Goal: Task Accomplishment & Management: Use online tool/utility

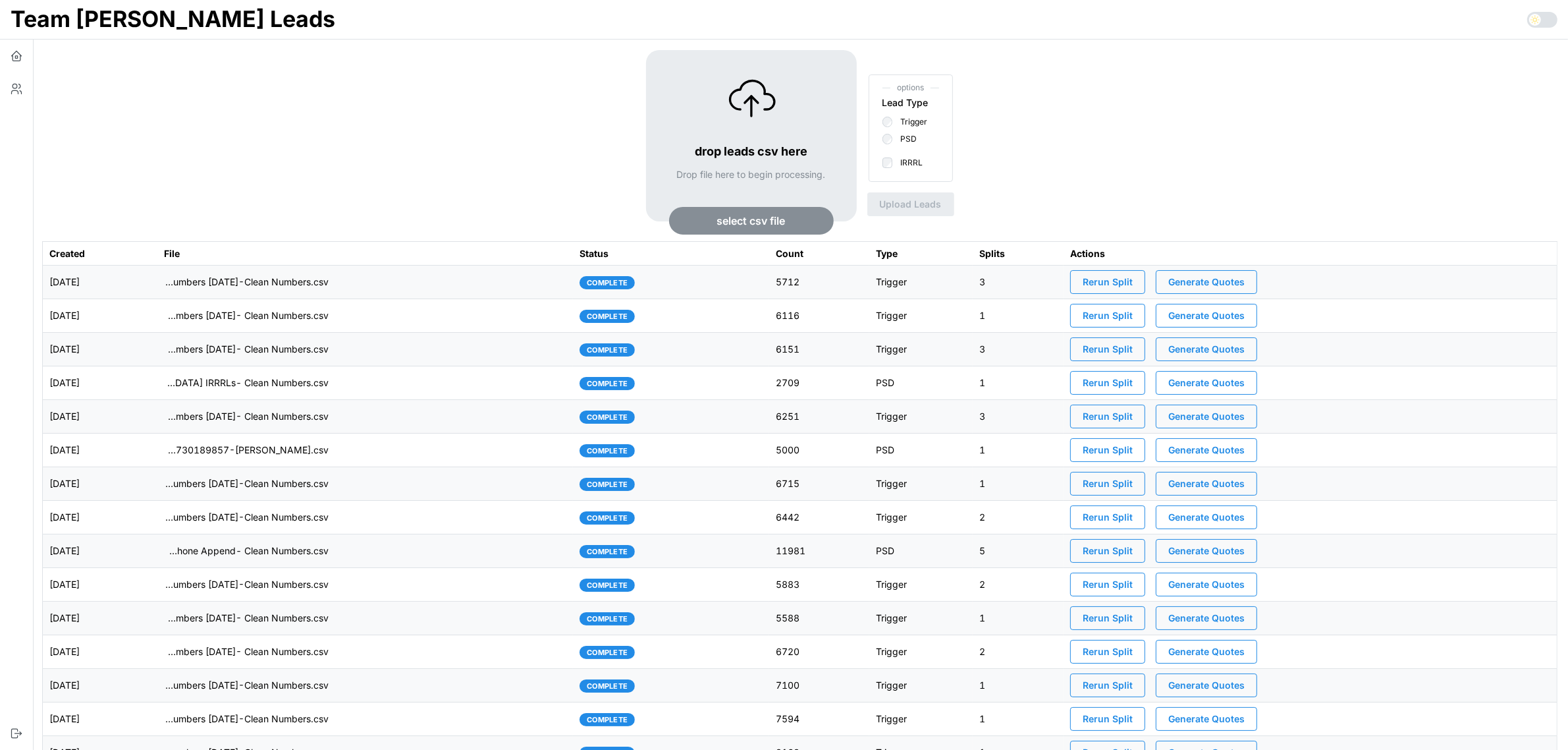
click at [772, 218] on span "select csv file" at bounding box center [751, 221] width 69 height 27
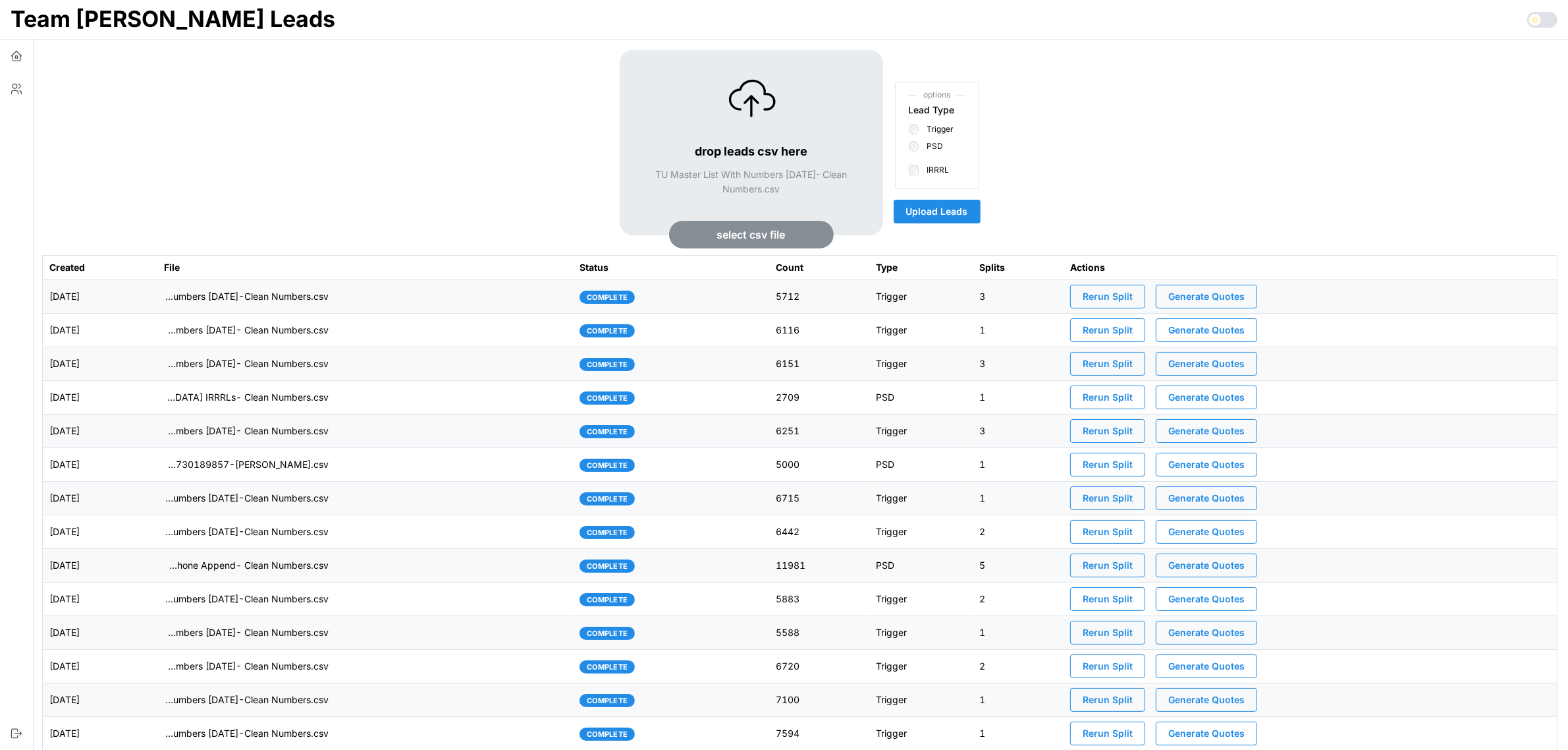
click at [949, 206] on span "Upload Leads" at bounding box center [937, 211] width 62 height 22
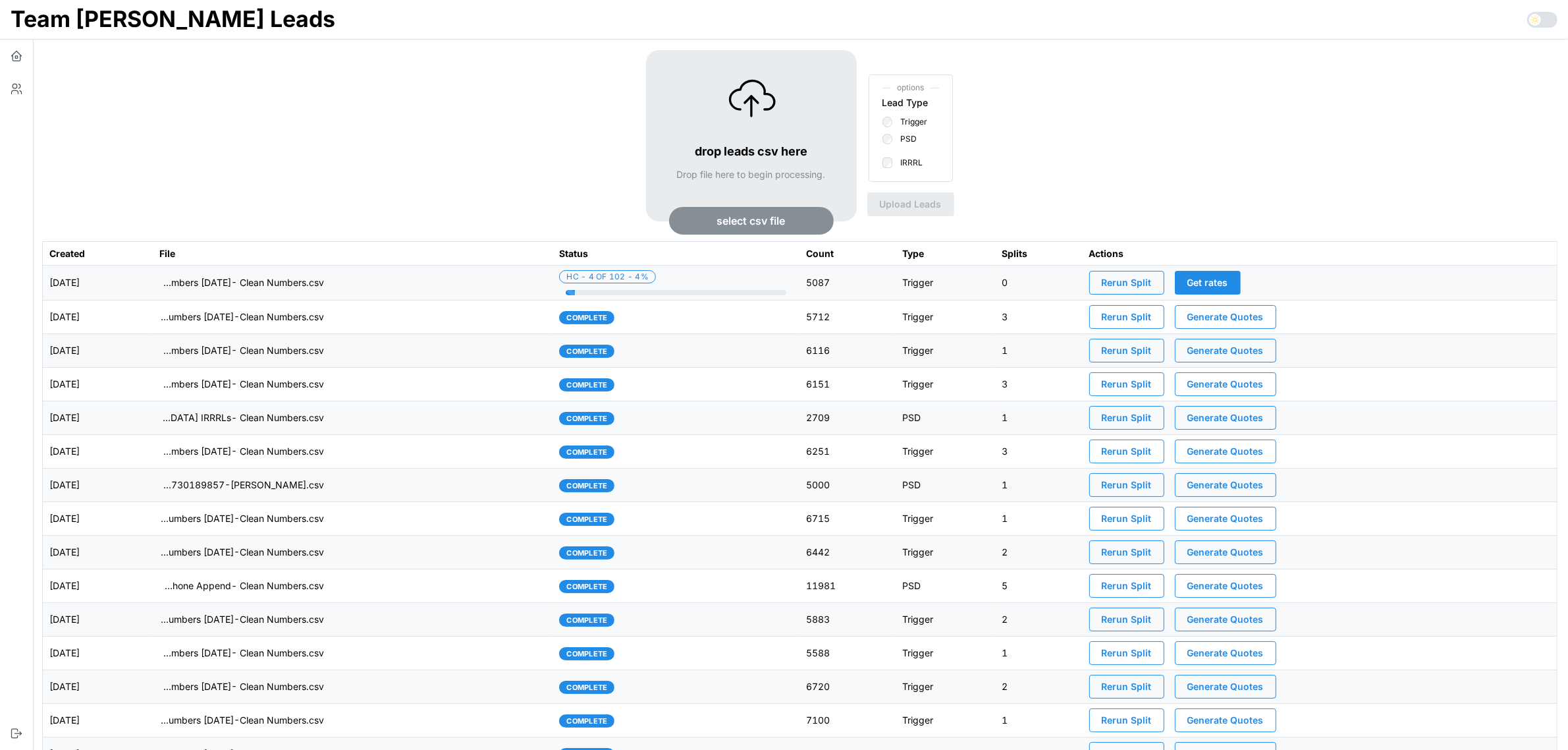
click at [153, 280] on td "[DATE]" at bounding box center [98, 283] width 110 height 35
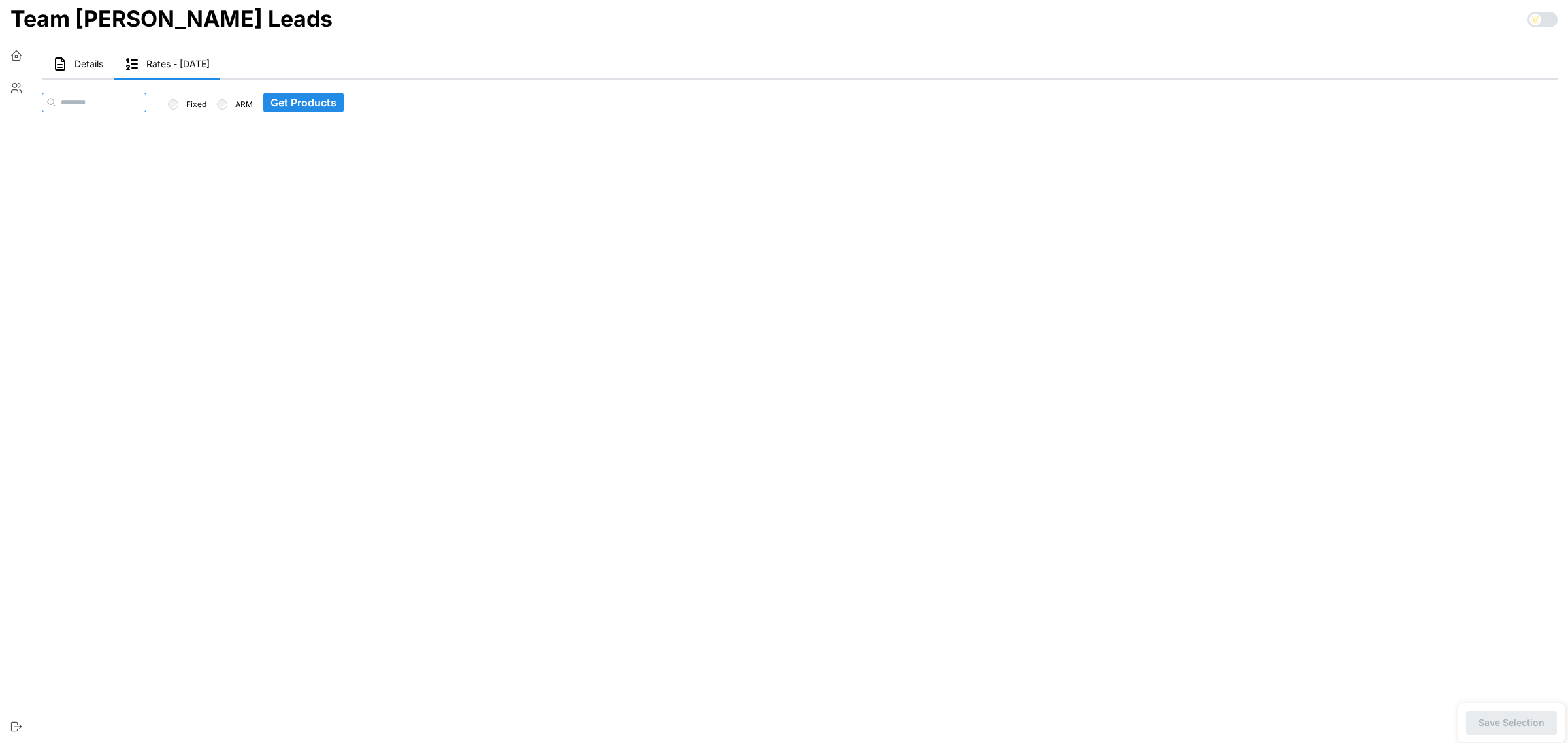
click at [103, 97] on input at bounding box center [94, 103] width 105 height 20
paste input "**********"
type input "**********"
click at [359, 105] on span "Get Products" at bounding box center [329, 103] width 66 height 18
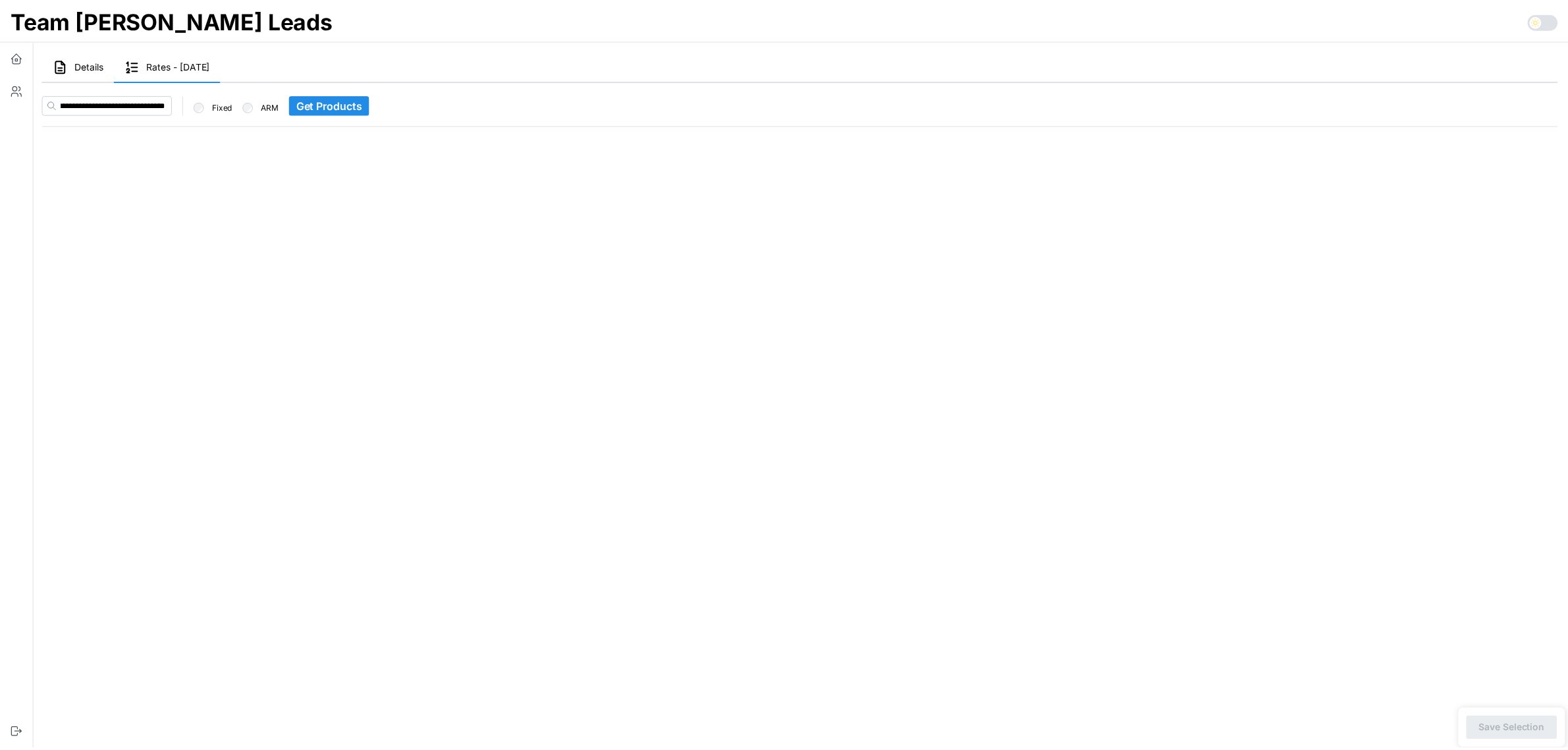
scroll to position [0, 0]
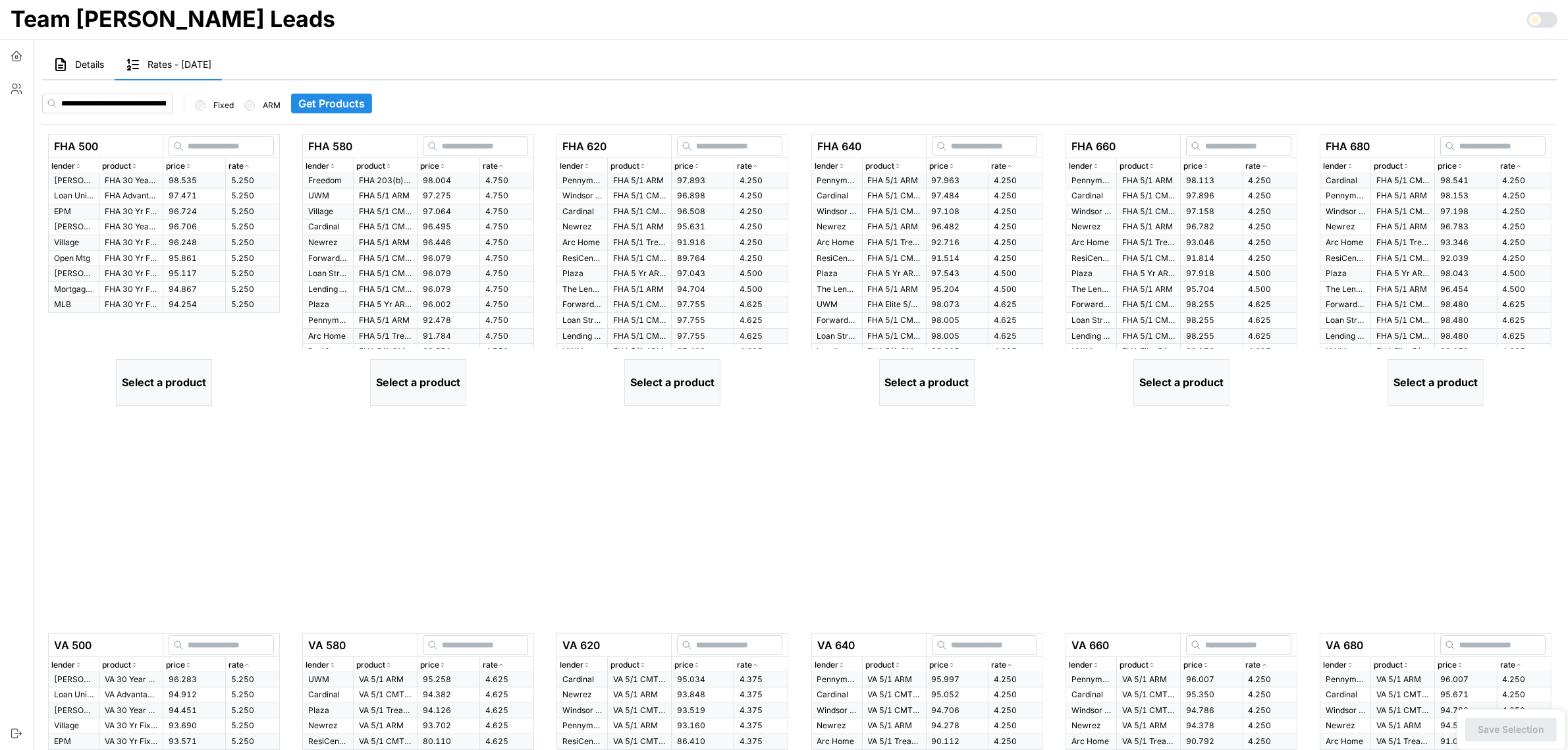
click at [247, 164] on icon "button" at bounding box center [246, 165] width 6 height 8
click at [134, 195] on p "FHA Advantage 30 Yr Fixed" at bounding box center [130, 196] width 52 height 11
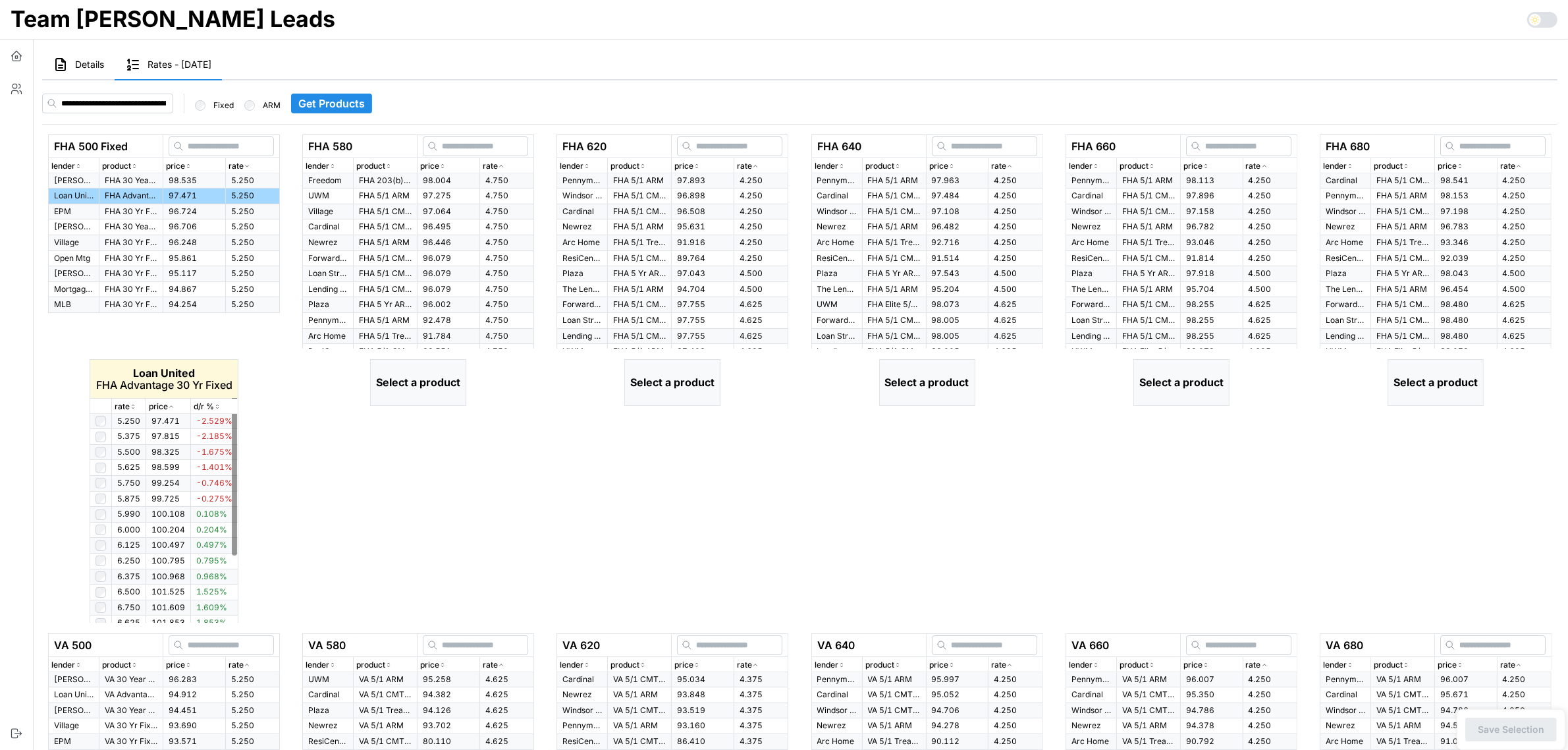
click at [130, 406] on icon "button" at bounding box center [132, 406] width 6 height 8
click at [131, 406] on icon "button" at bounding box center [133, 407] width 4 height 2
click at [131, 406] on icon "button" at bounding box center [132, 406] width 6 height 8
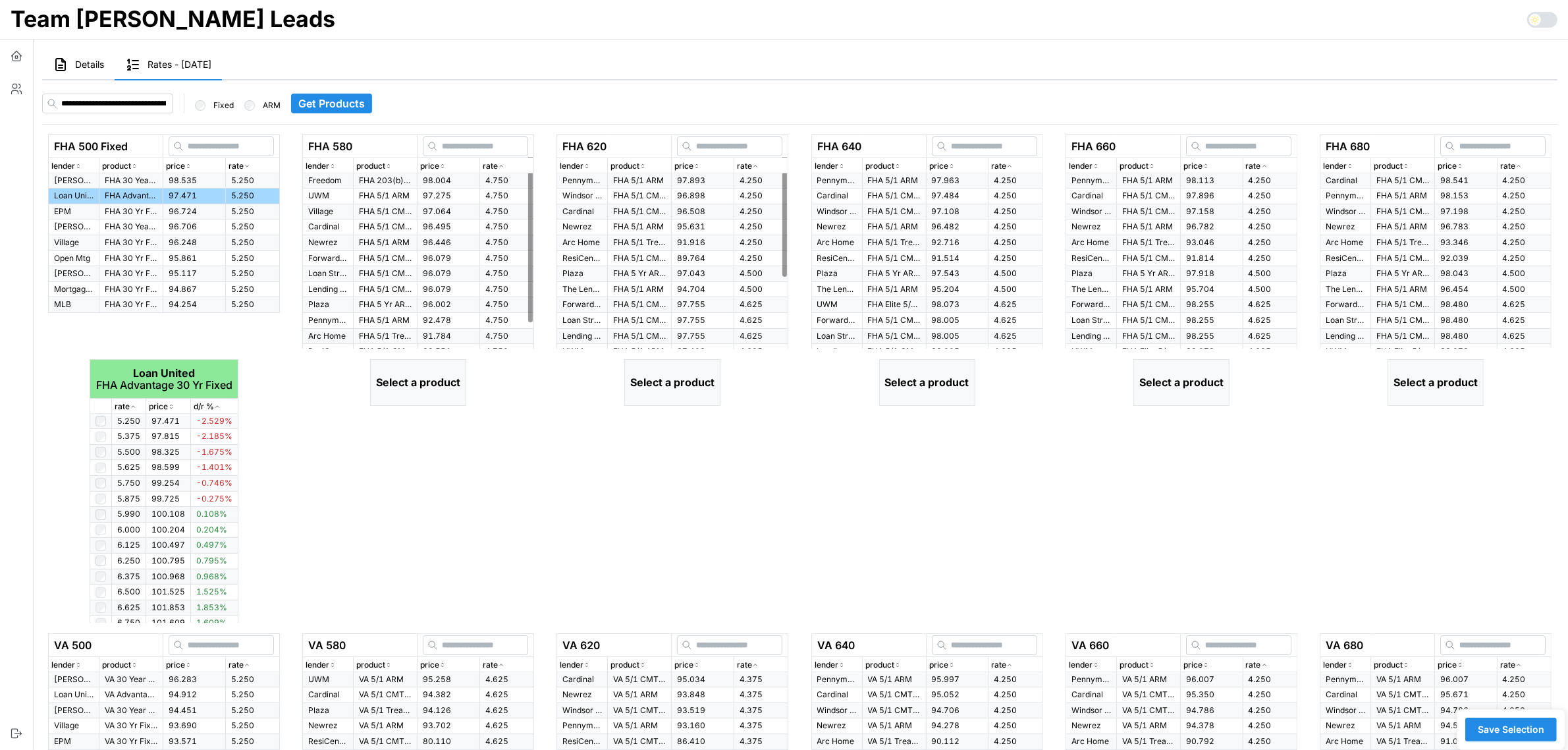
click at [502, 165] on icon "button" at bounding box center [501, 165] width 6 height 8
click at [502, 165] on icon "button" at bounding box center [501, 165] width 6 height 8
click at [378, 178] on p "FHA 203(b) 5/1 Treasury ARM" at bounding box center [385, 181] width 52 height 11
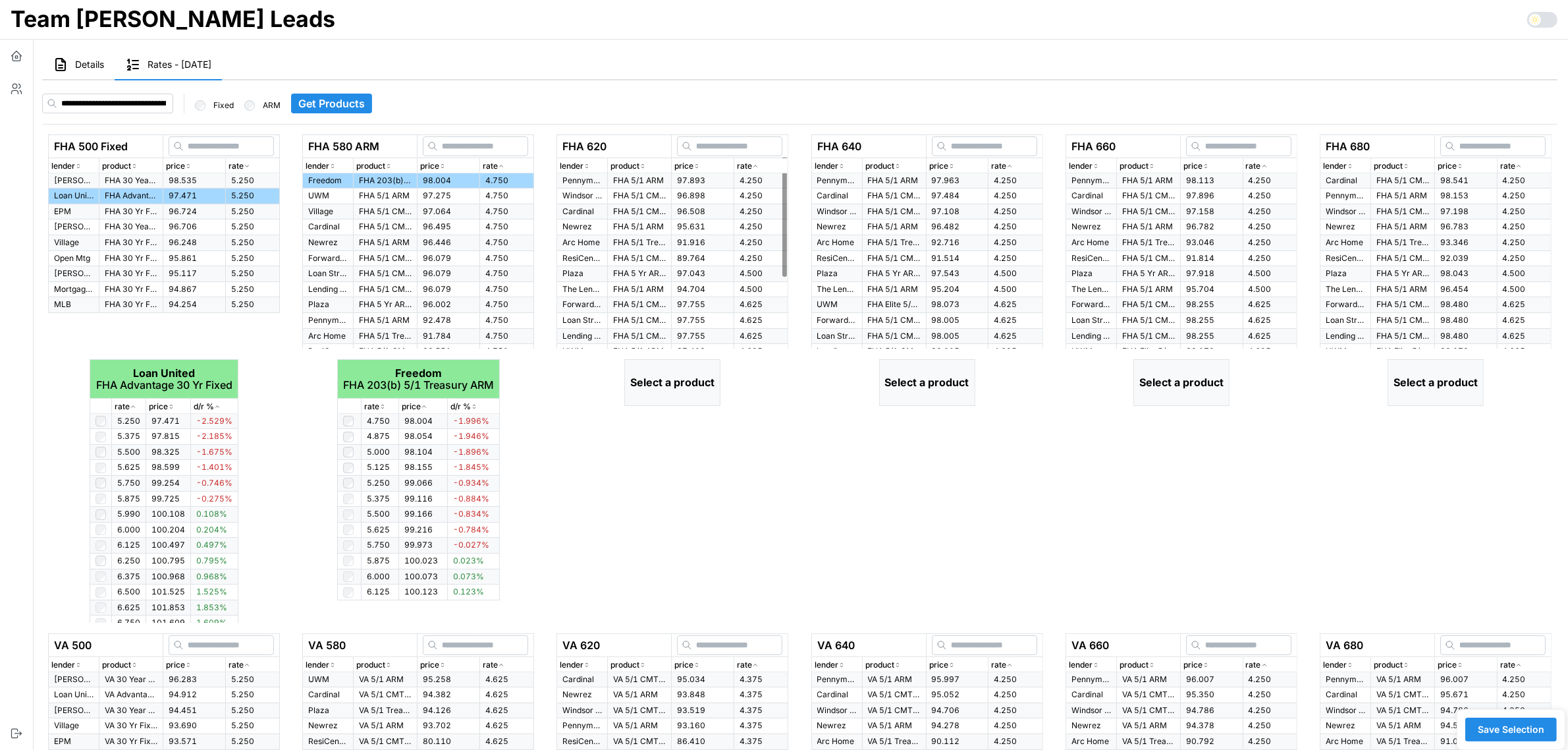
click at [755, 164] on icon "button" at bounding box center [755, 165] width 6 height 8
click at [615, 181] on p "FHA 5/1 ARM" at bounding box center [638, 181] width 52 height 11
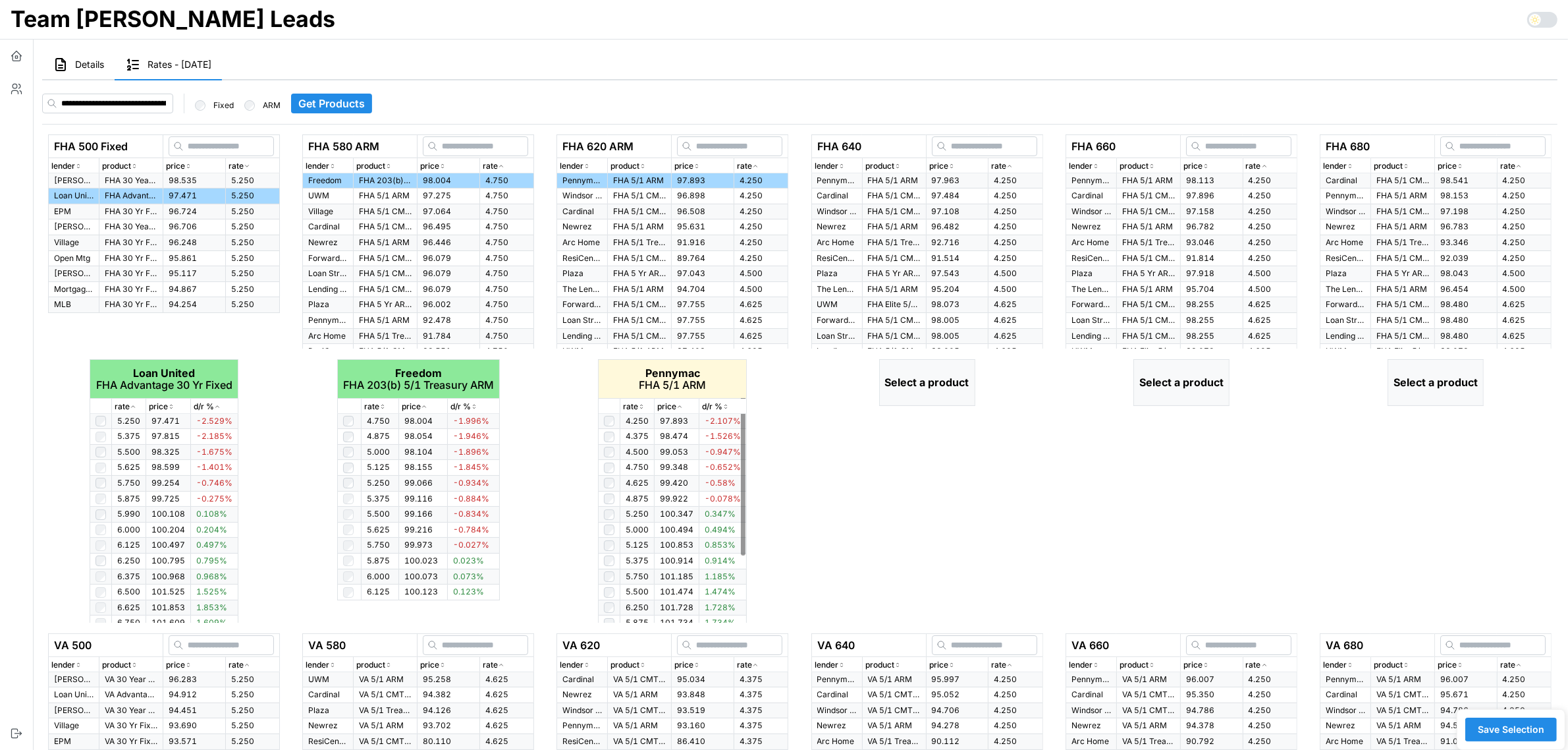
click at [642, 403] on icon "button" at bounding box center [641, 406] width 6 height 8
click at [1013, 164] on icon "button" at bounding box center [1009, 165] width 6 height 8
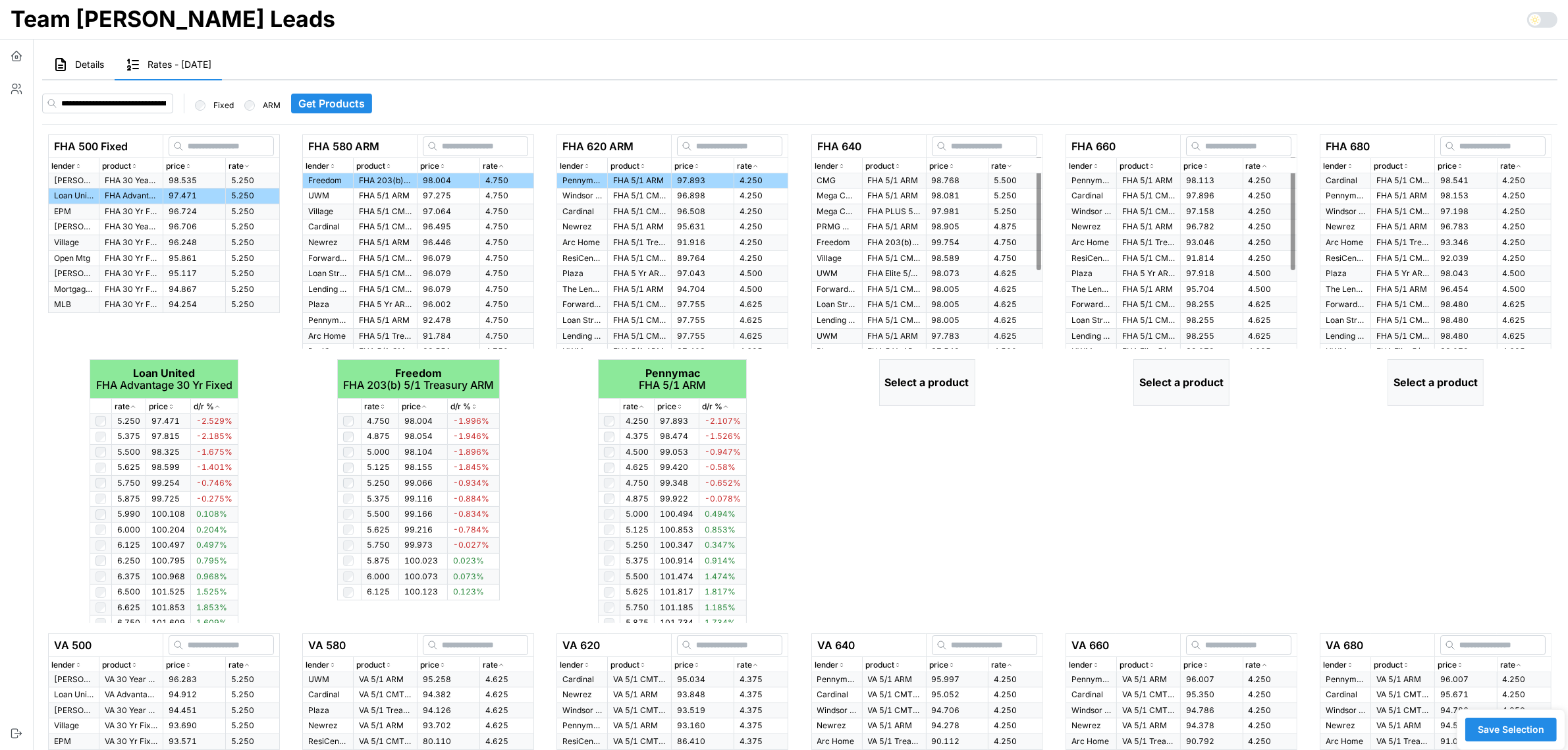
click at [1013, 164] on icon "button" at bounding box center [1009, 165] width 6 height 8
click at [830, 182] on p "Pennymac" at bounding box center [837, 181] width 39 height 11
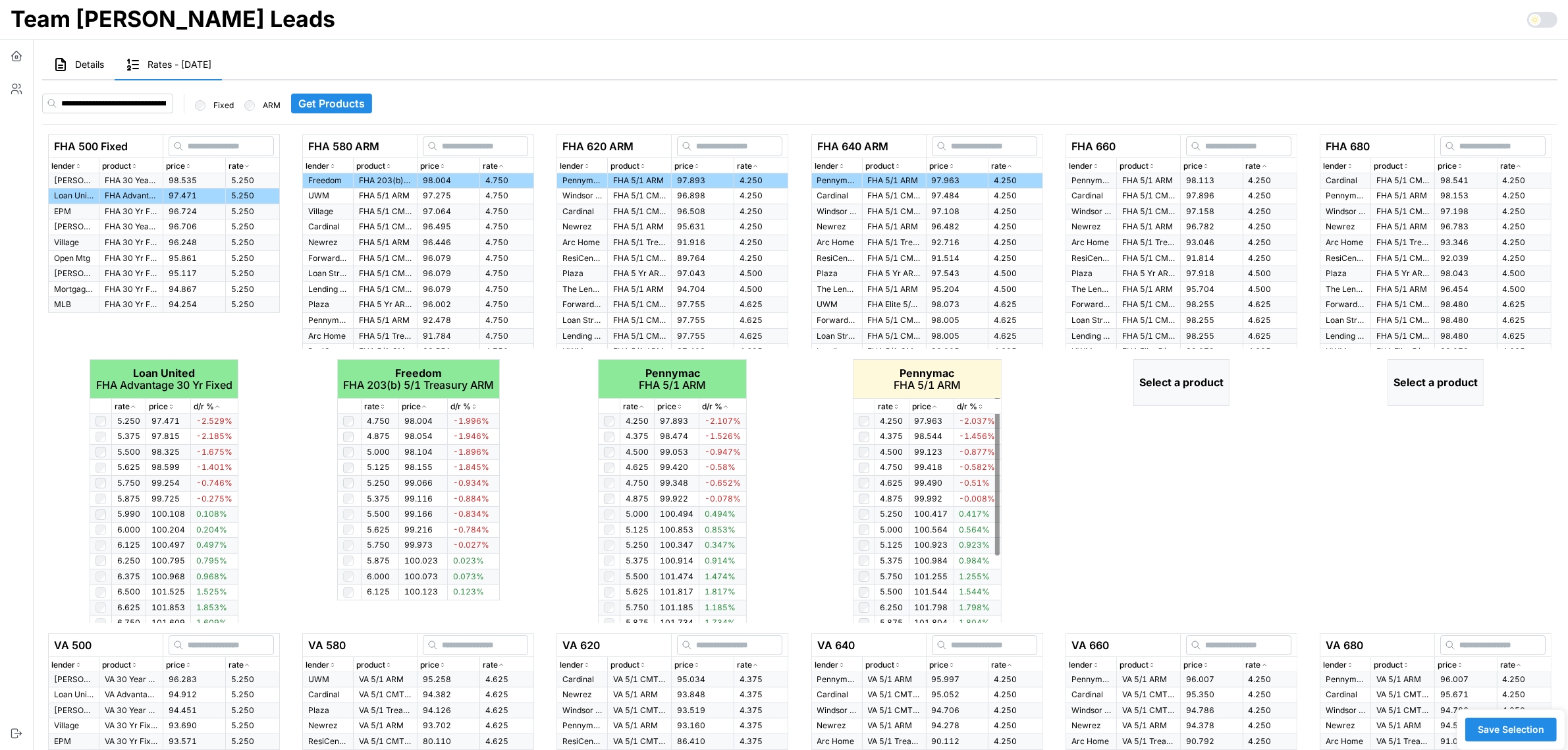
click at [893, 406] on icon "button" at bounding box center [896, 406] width 6 height 8
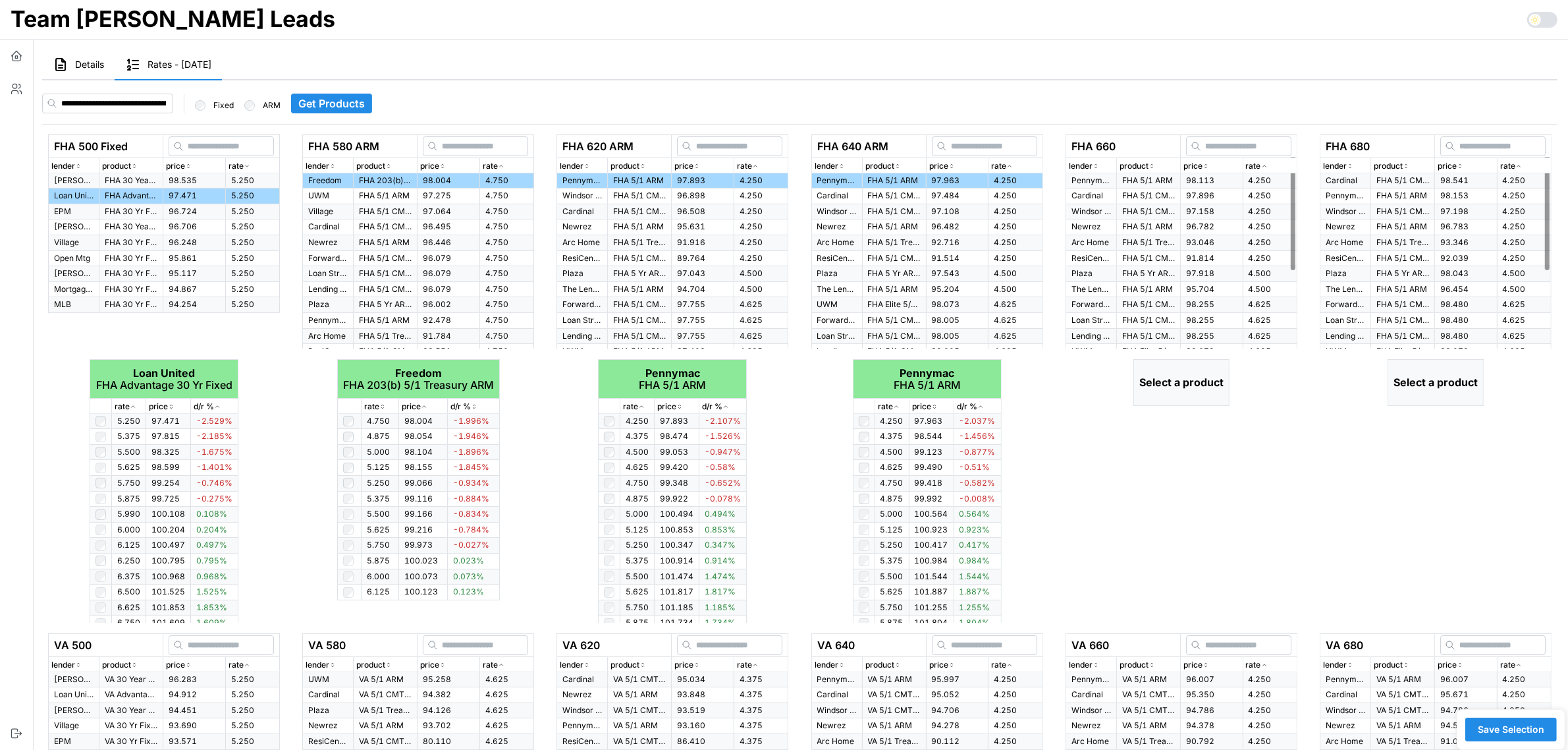
click at [1265, 162] on icon "button" at bounding box center [1264, 165] width 6 height 8
click at [1144, 178] on p "FHA 5/1 ARM" at bounding box center [1148, 181] width 52 height 11
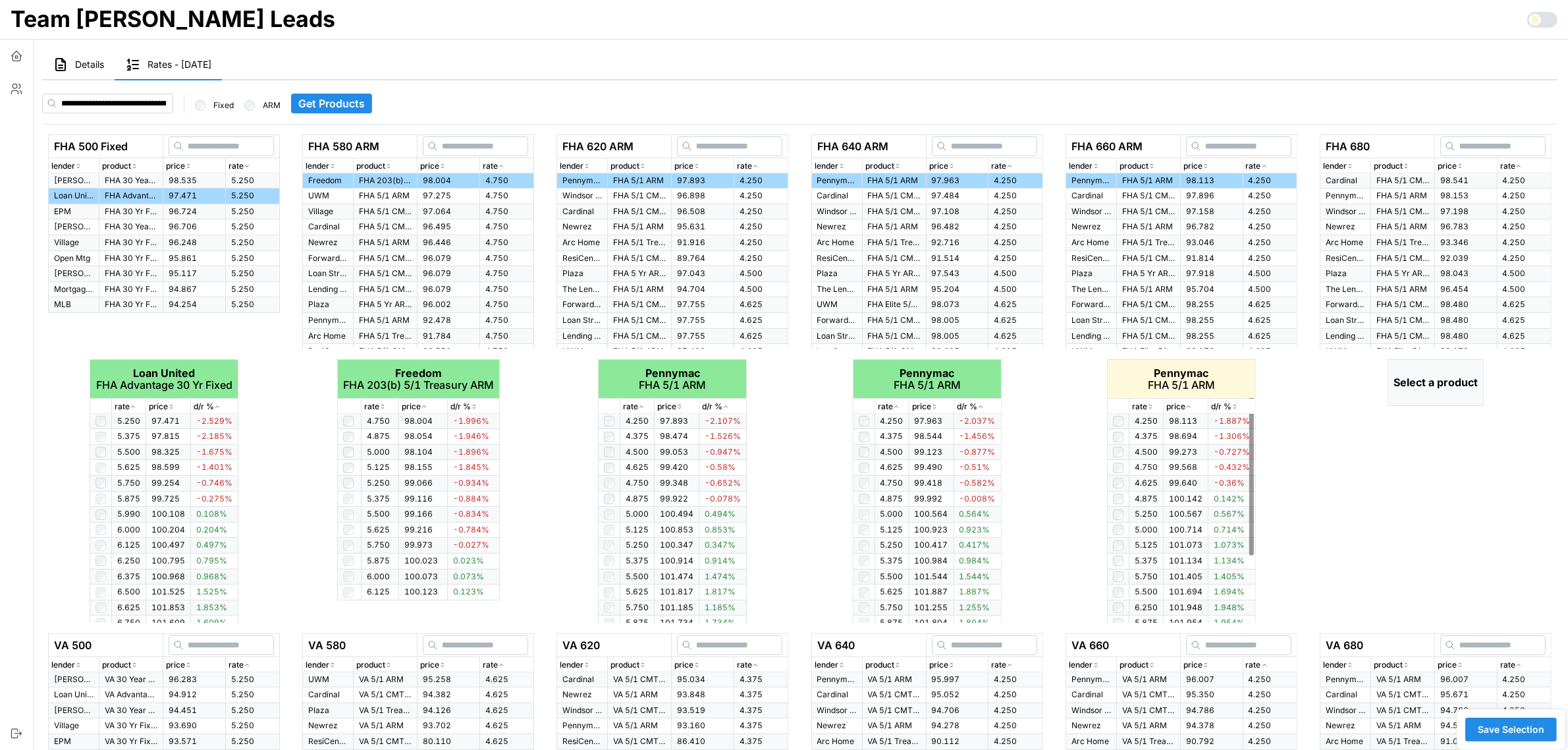
click at [1151, 409] on icon "button" at bounding box center [1150, 406] width 6 height 8
click at [1517, 166] on icon "button" at bounding box center [1518, 165] width 6 height 8
click at [1517, 165] on icon "button" at bounding box center [1518, 165] width 6 height 8
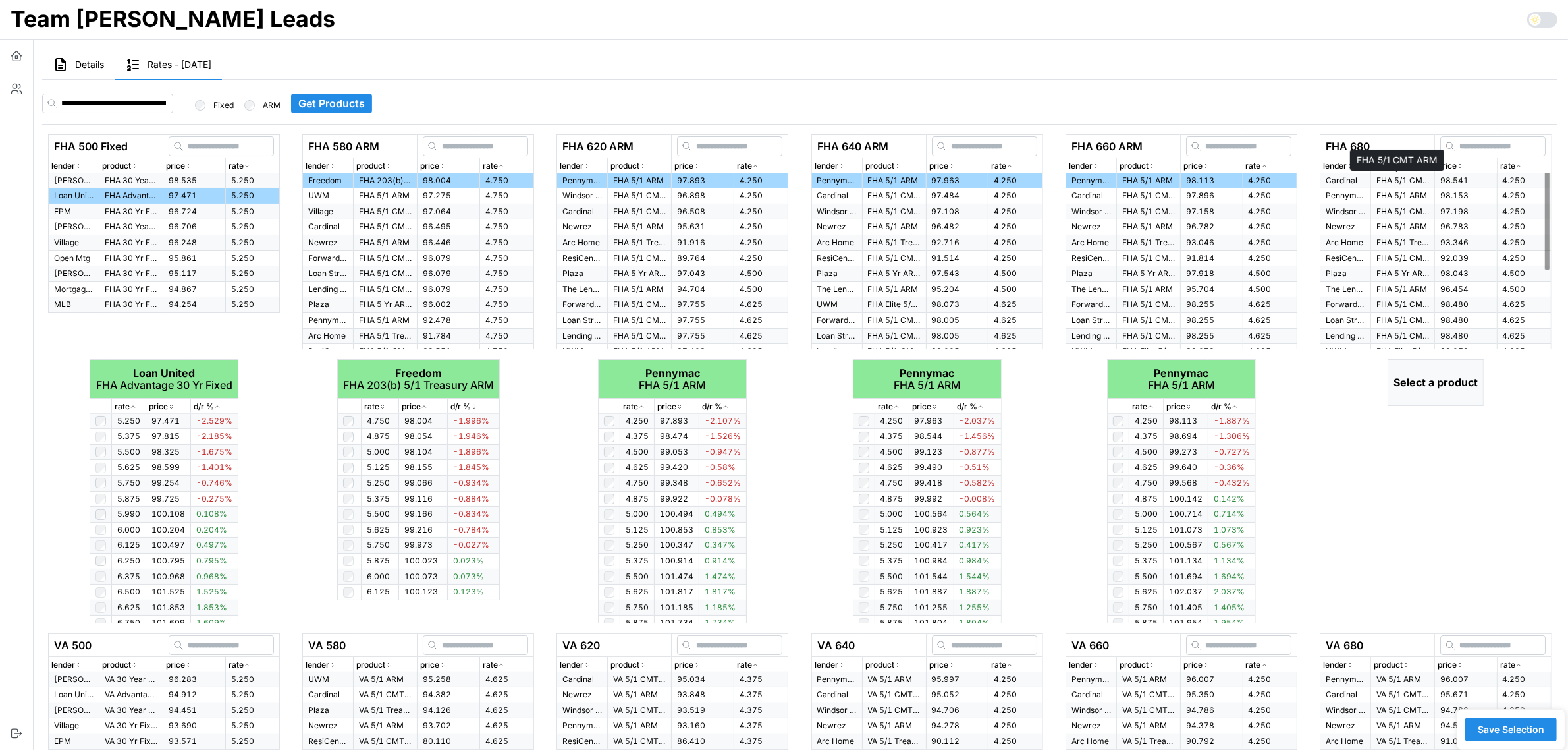
click at [1376, 182] on p "FHA 5/1 CMT ARM" at bounding box center [1402, 181] width 52 height 11
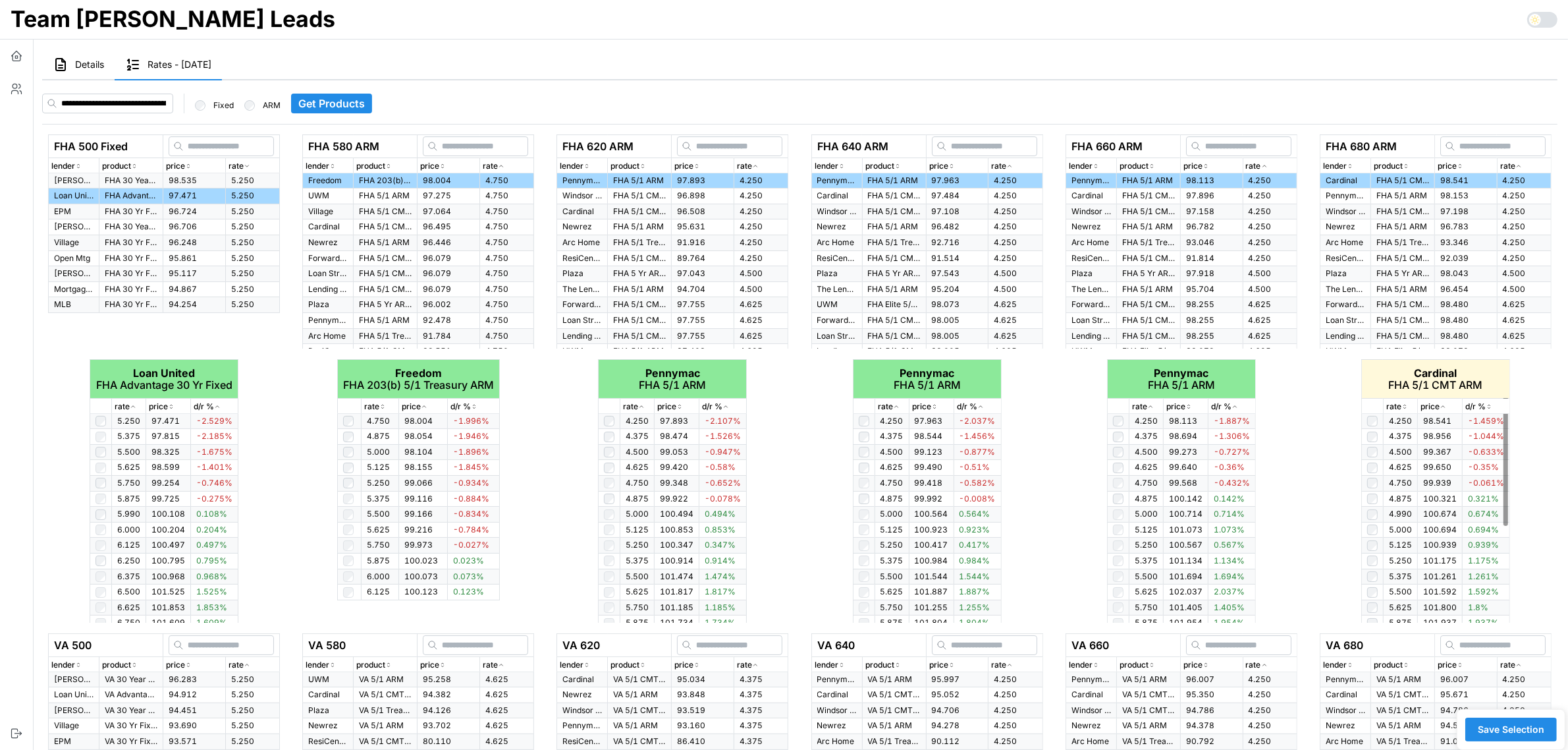
click at [1407, 406] on icon "button" at bounding box center [1404, 406] width 6 height 8
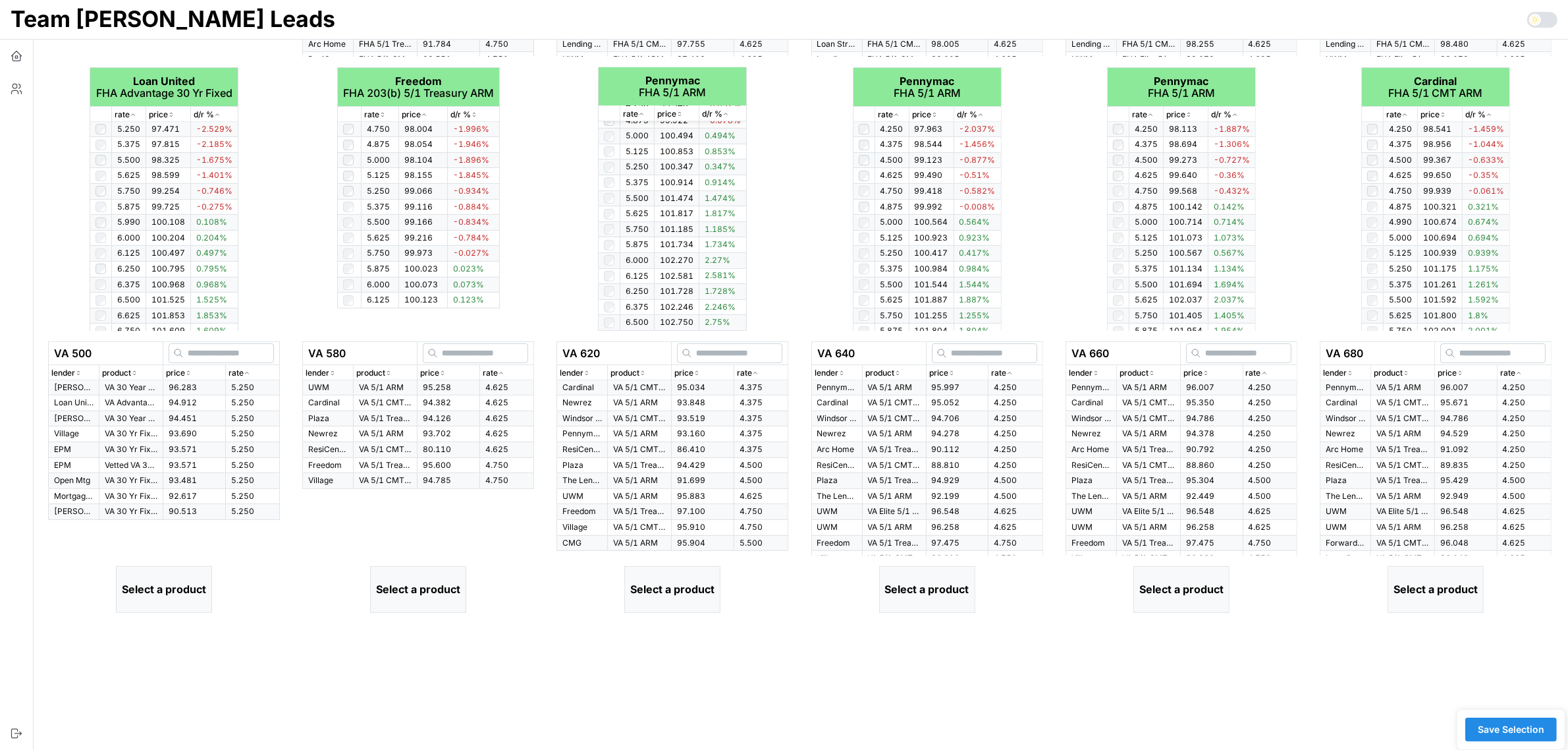
scroll to position [329, 0]
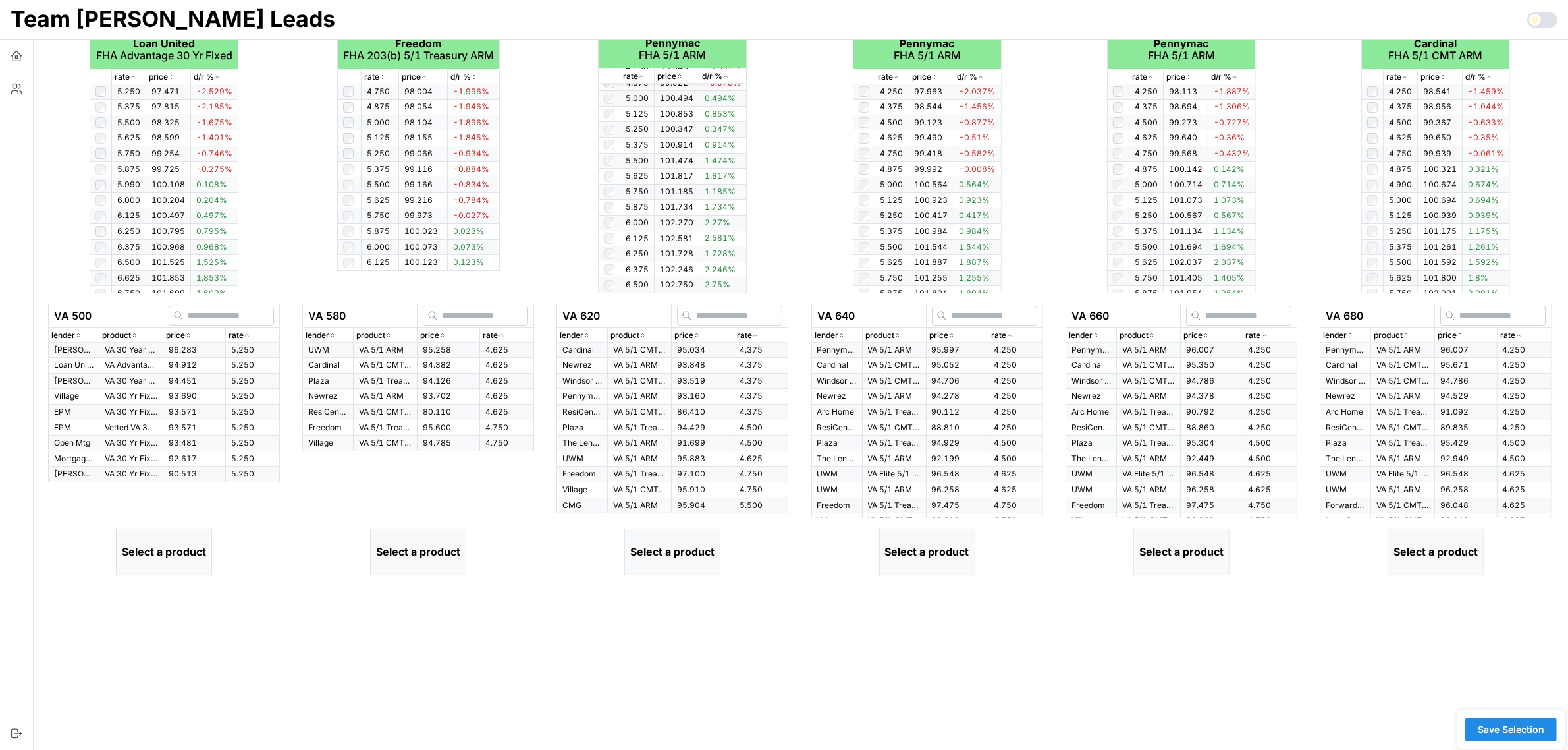
drag, startPoint x: 247, startPoint y: 326, endPoint x: 244, endPoint y: 337, distance: 11.4
click at [247, 327] on thead "VA 500 lender product price rate" at bounding box center [164, 324] width 231 height 39
click at [244, 337] on icon "button" at bounding box center [246, 335] width 6 height 8
click at [248, 333] on icon "button" at bounding box center [246, 335] width 6 height 8
click at [126, 308] on p "VA 500" at bounding box center [106, 316] width 104 height 17
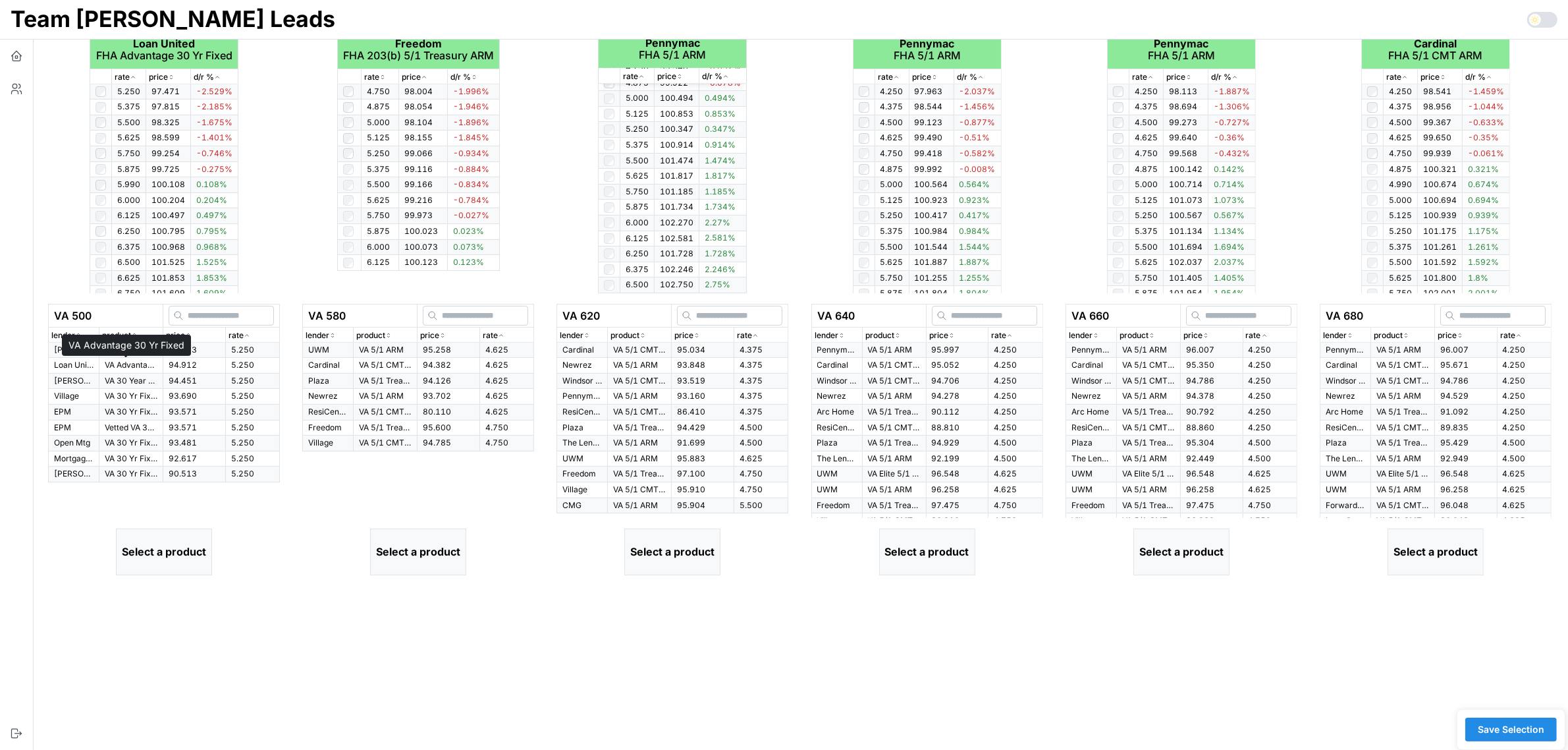
click at [130, 360] on p "VA Advantage 30 Yr Fixed" at bounding box center [130, 365] width 52 height 11
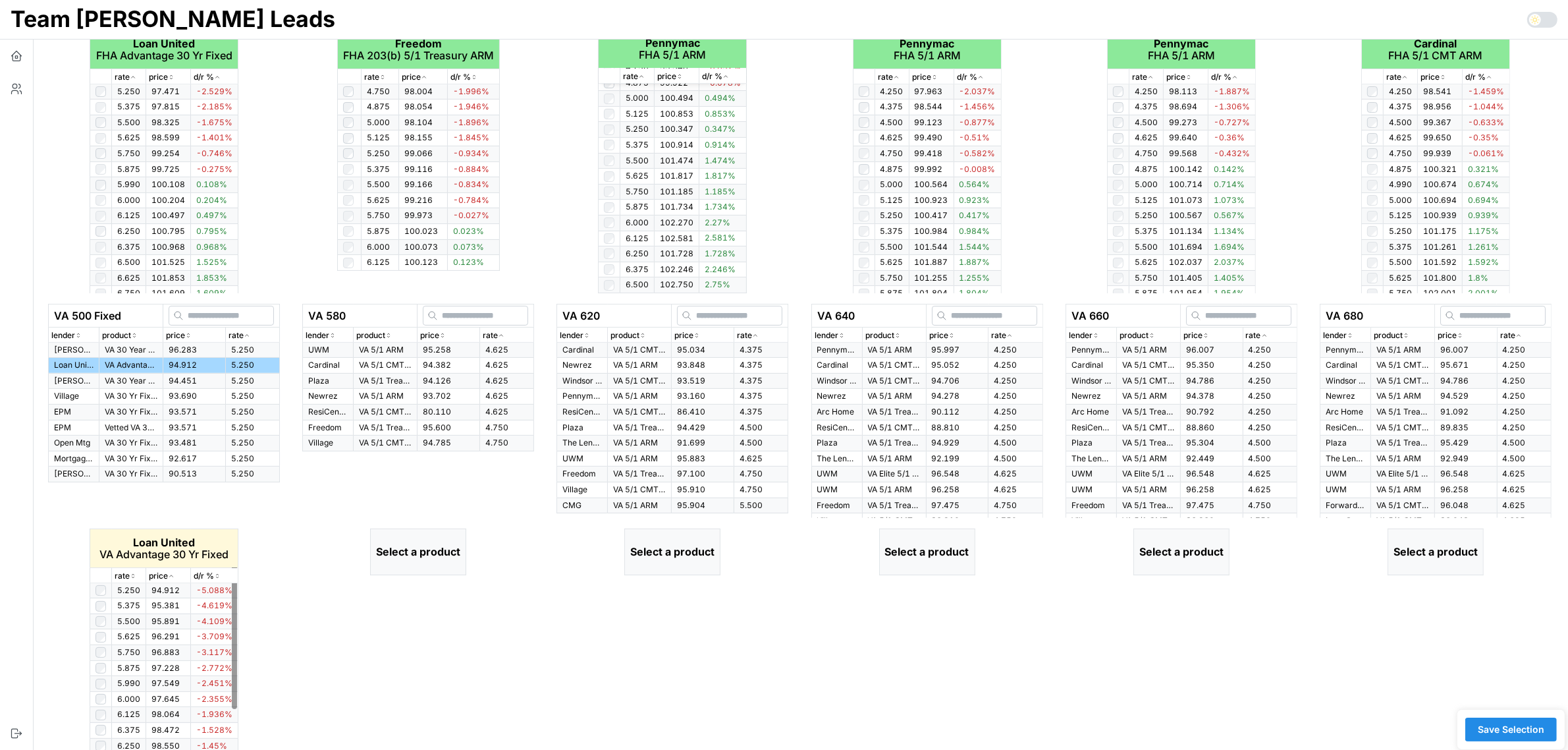
click at [134, 574] on icon "button" at bounding box center [132, 575] width 6 height 8
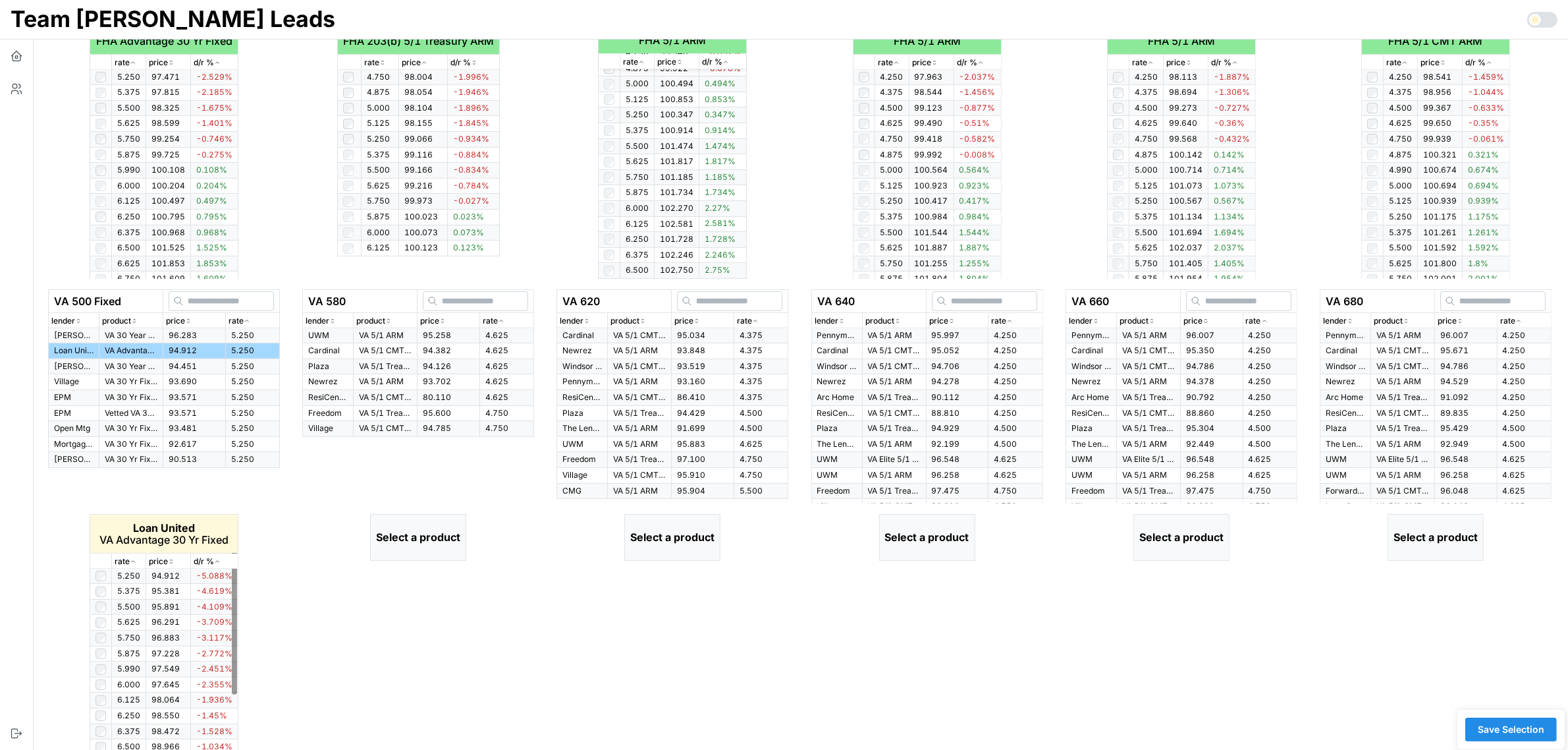
scroll to position [392, 0]
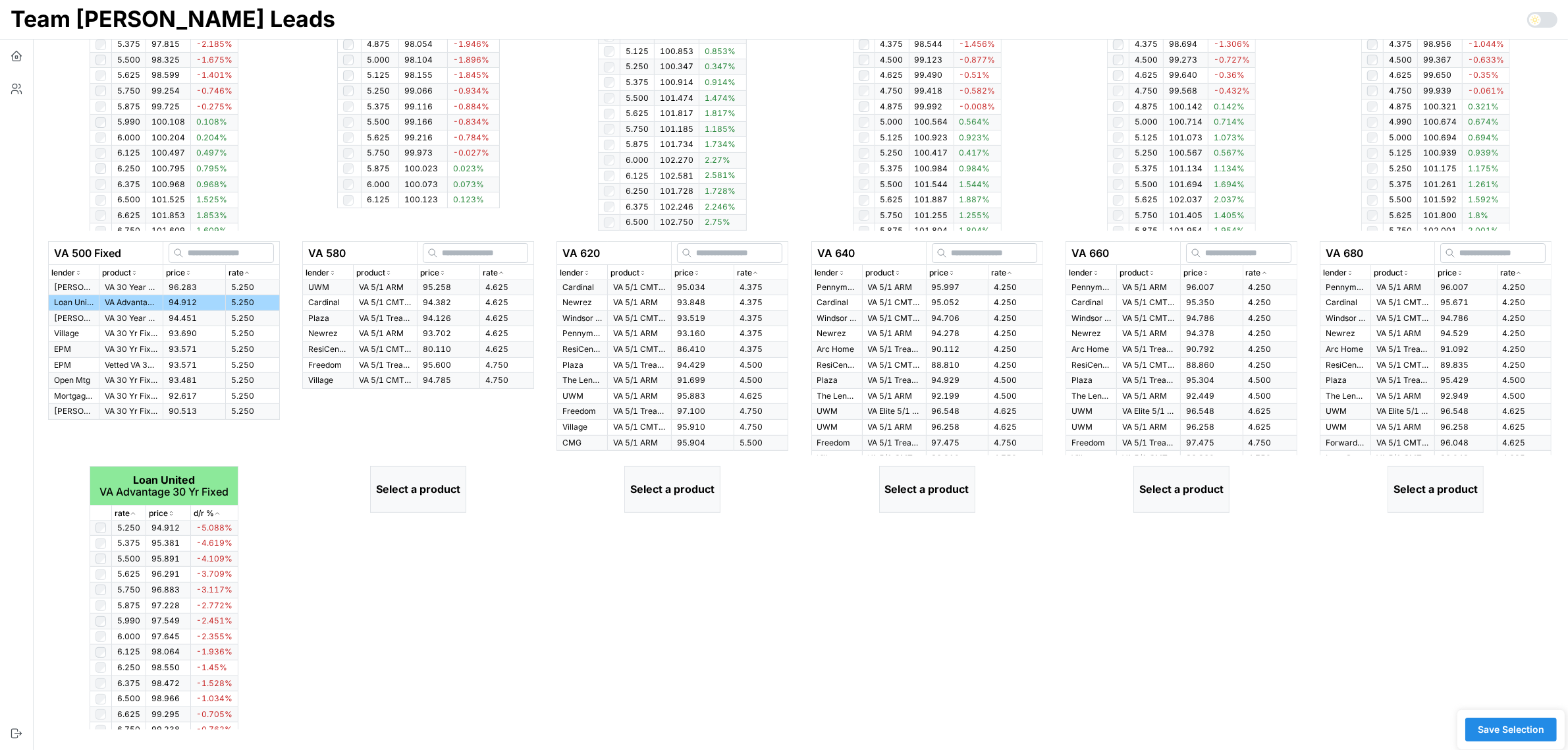
click at [499, 271] on icon "button" at bounding box center [501, 273] width 6 height 8
click at [378, 287] on p "VA 5/1 ARM" at bounding box center [385, 288] width 52 height 11
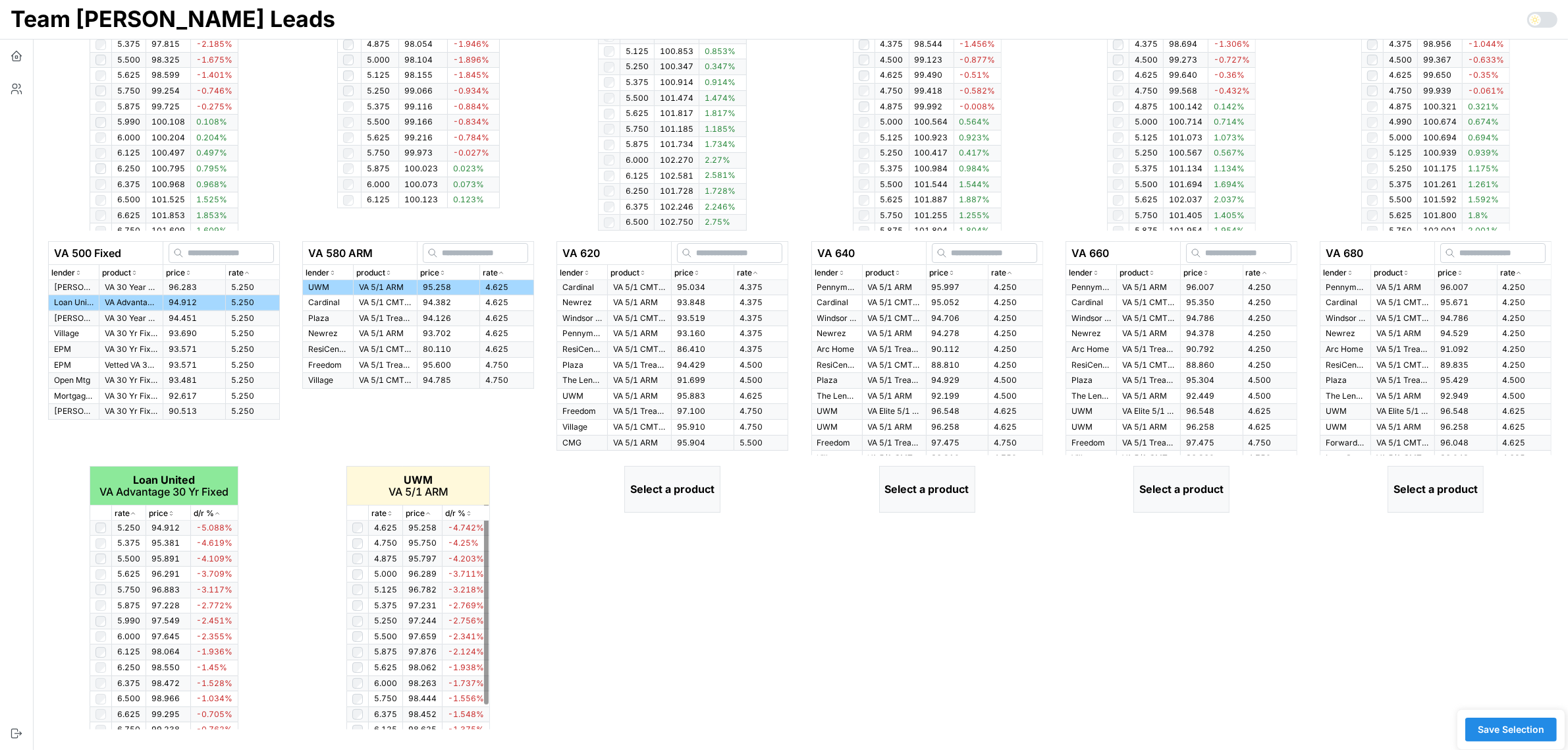
click at [389, 513] on icon "button" at bounding box center [389, 513] width 6 height 8
click at [389, 513] on icon "button" at bounding box center [390, 514] width 4 height 2
click at [389, 513] on icon "button" at bounding box center [389, 513] width 6 height 8
click at [755, 269] on icon "button" at bounding box center [755, 273] width 6 height 8
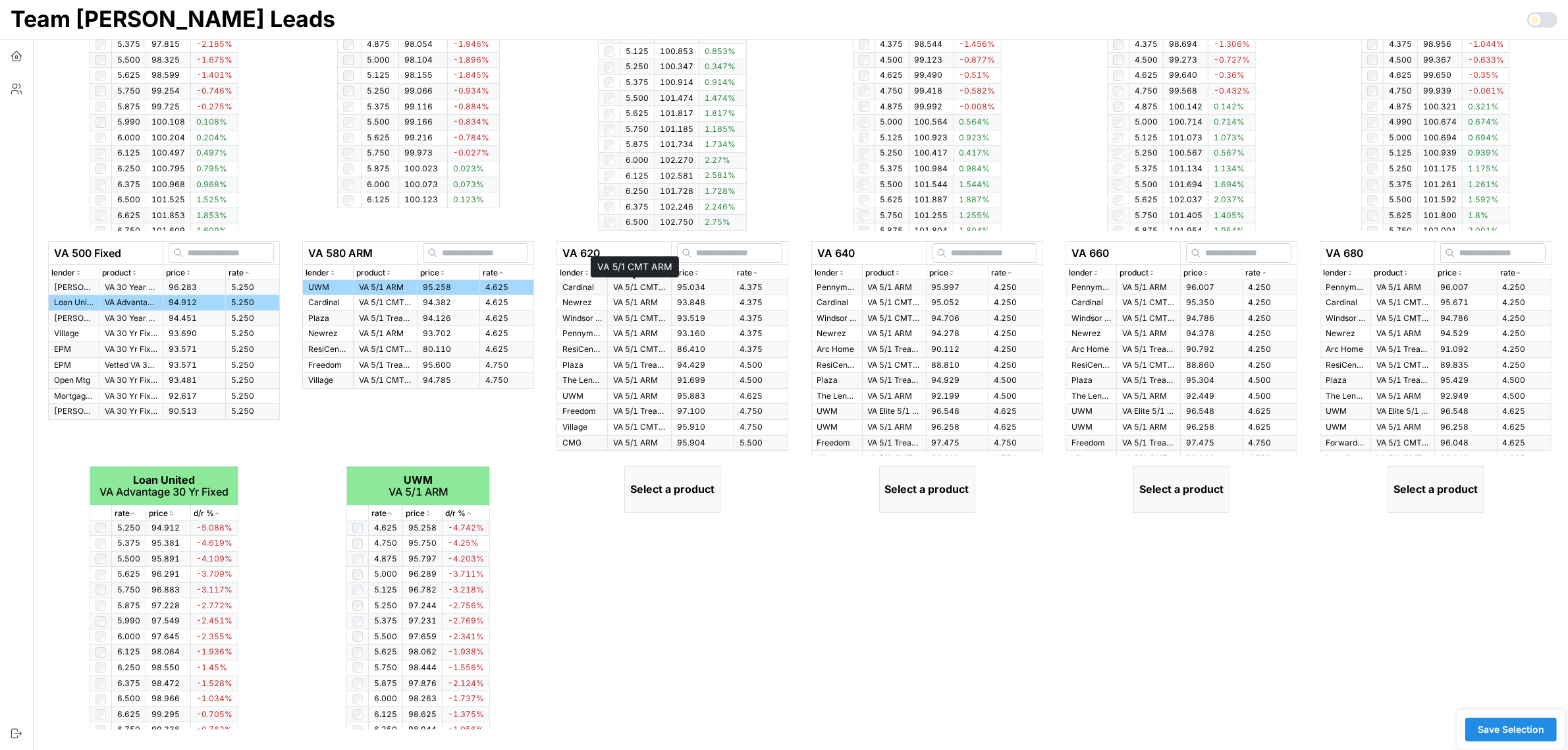
click at [650, 287] on p "VA 5/1 CMT ARM" at bounding box center [638, 288] width 52 height 11
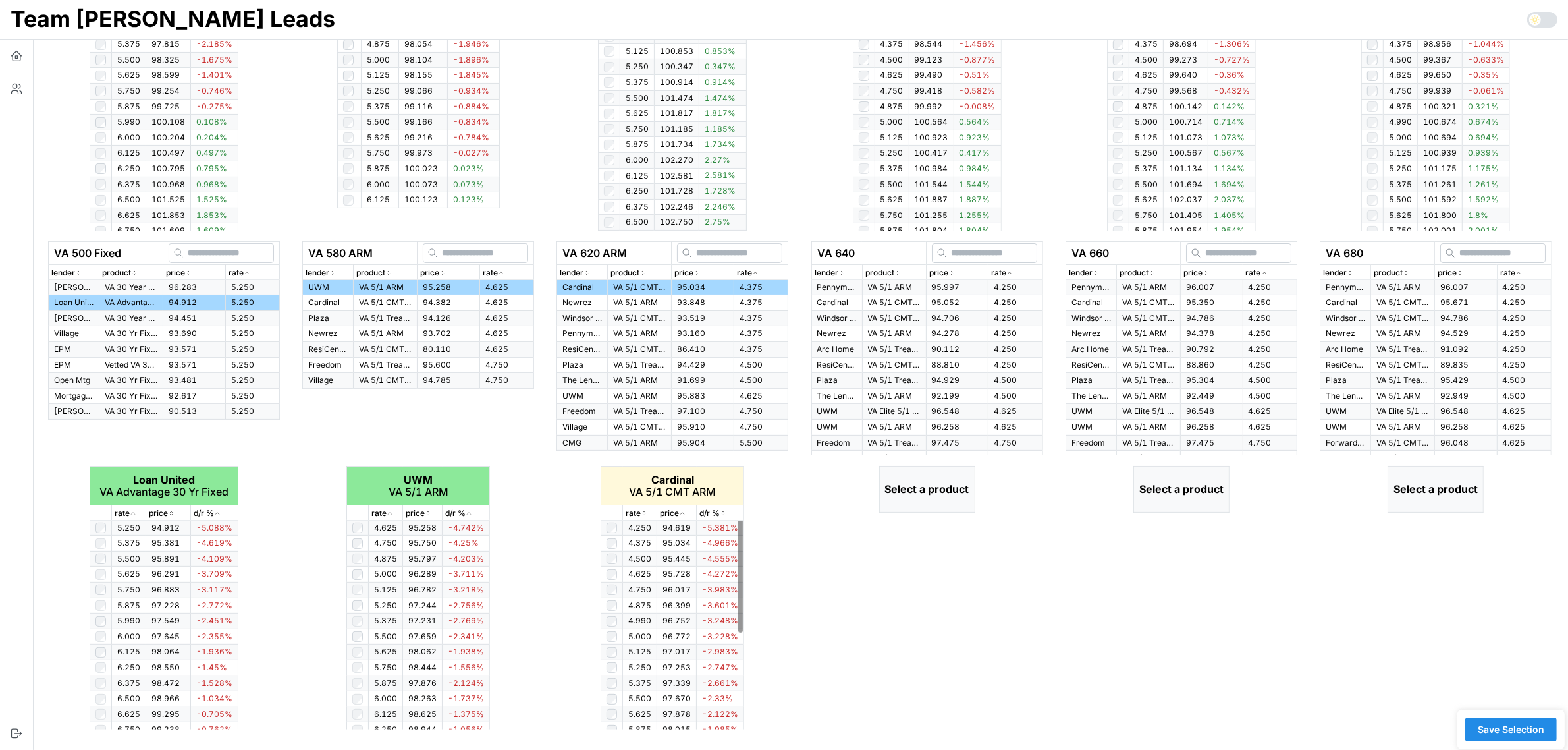
click at [643, 512] on icon "button" at bounding box center [644, 511] width 2 height 1
click at [643, 512] on icon "button" at bounding box center [644, 513] width 6 height 8
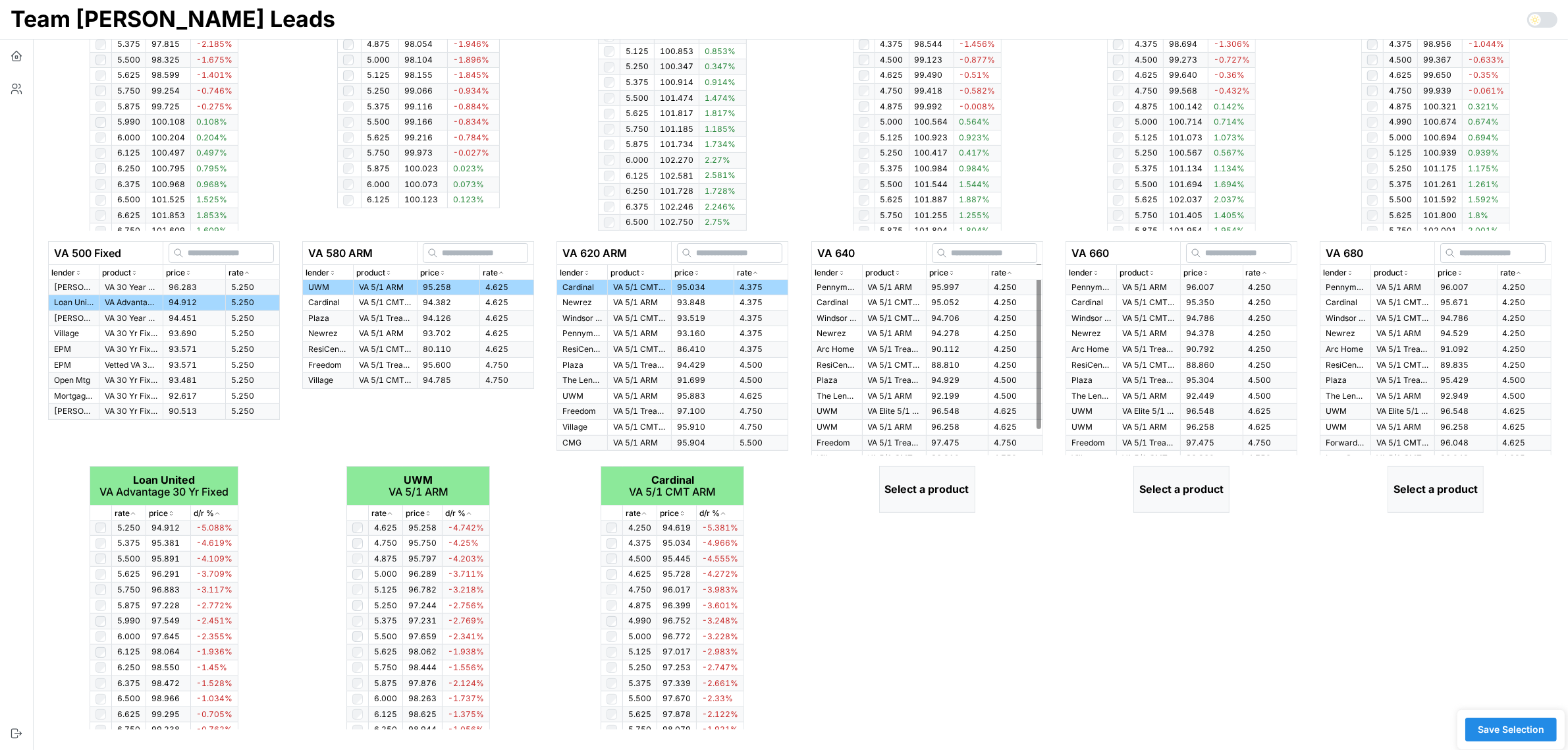
click at [1011, 274] on icon "button" at bounding box center [1009, 273] width 6 height 8
click at [957, 287] on td "95.997" at bounding box center [957, 288] width 62 height 15
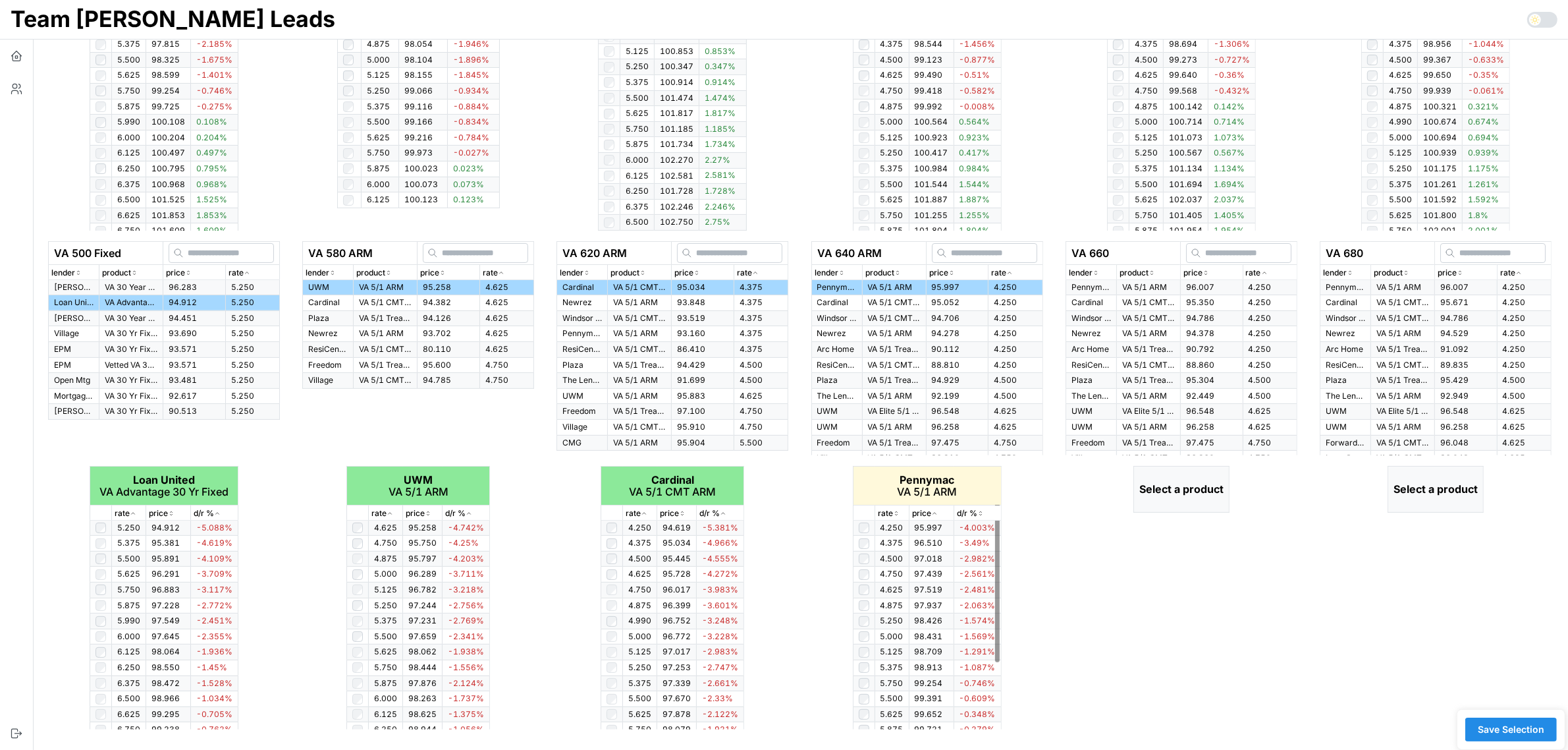
click at [897, 513] on icon "button" at bounding box center [896, 513] width 6 height 8
click at [897, 513] on icon "button" at bounding box center [897, 514] width 4 height 2
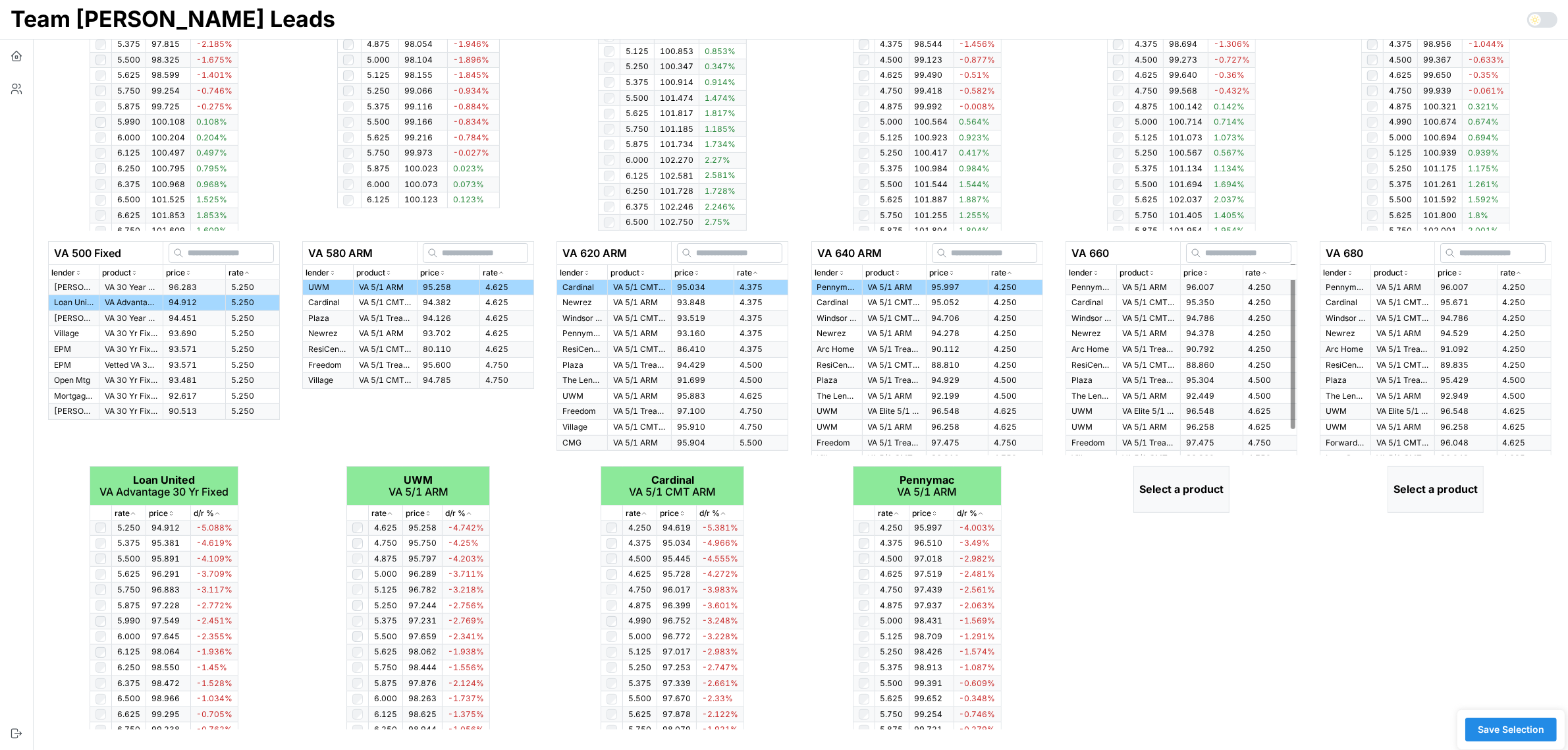
click at [1269, 272] on div "rate" at bounding box center [1269, 273] width 48 height 13
click at [1169, 284] on p "VA 5/1 ARM" at bounding box center [1148, 288] width 52 height 11
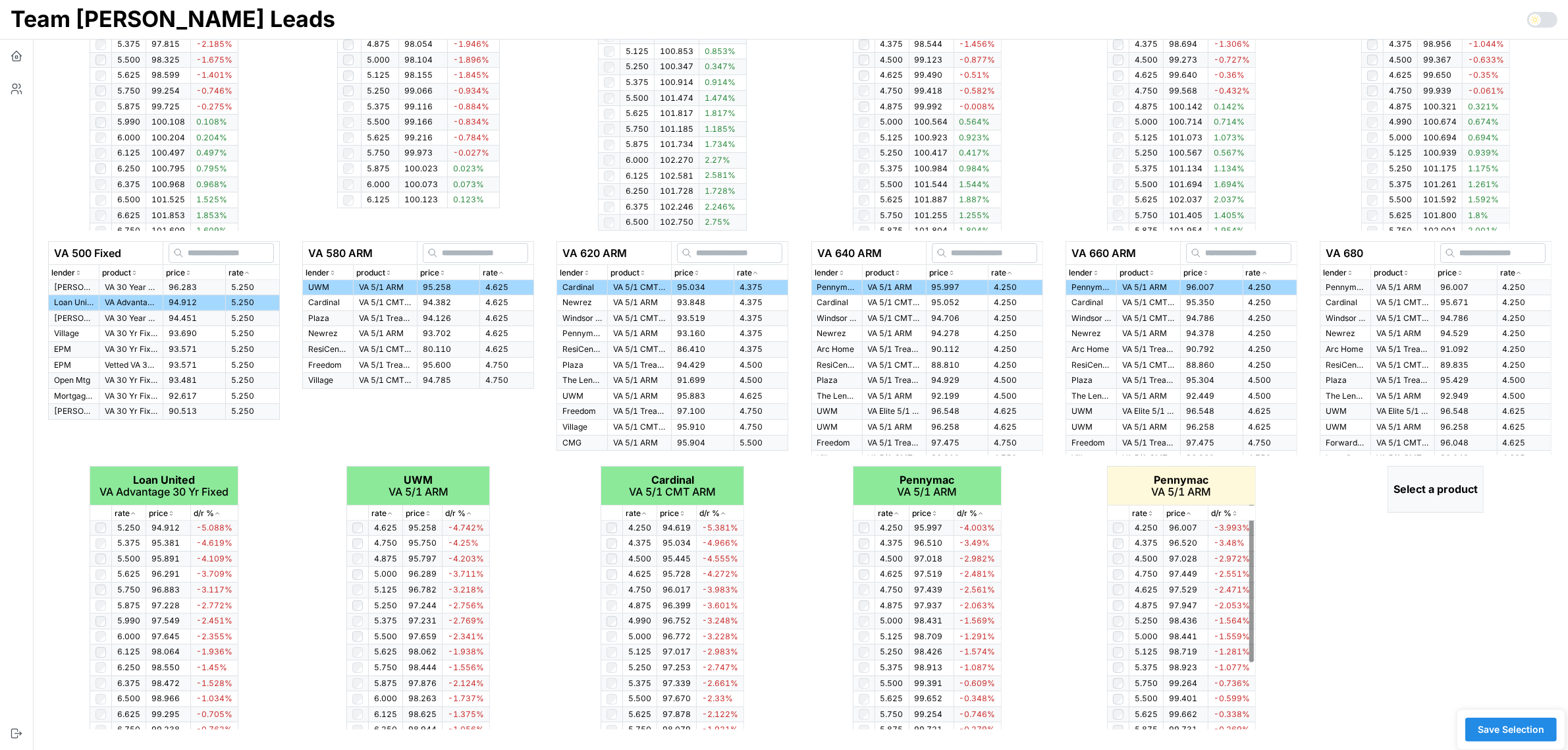
click at [1153, 512] on icon "button" at bounding box center [1150, 513] width 6 height 8
click at [1152, 513] on icon "button" at bounding box center [1150, 514] width 4 height 2
click at [1120, 549] on td at bounding box center [1118, 543] width 22 height 16
click at [1526, 271] on div "rate" at bounding box center [1524, 273] width 48 height 13
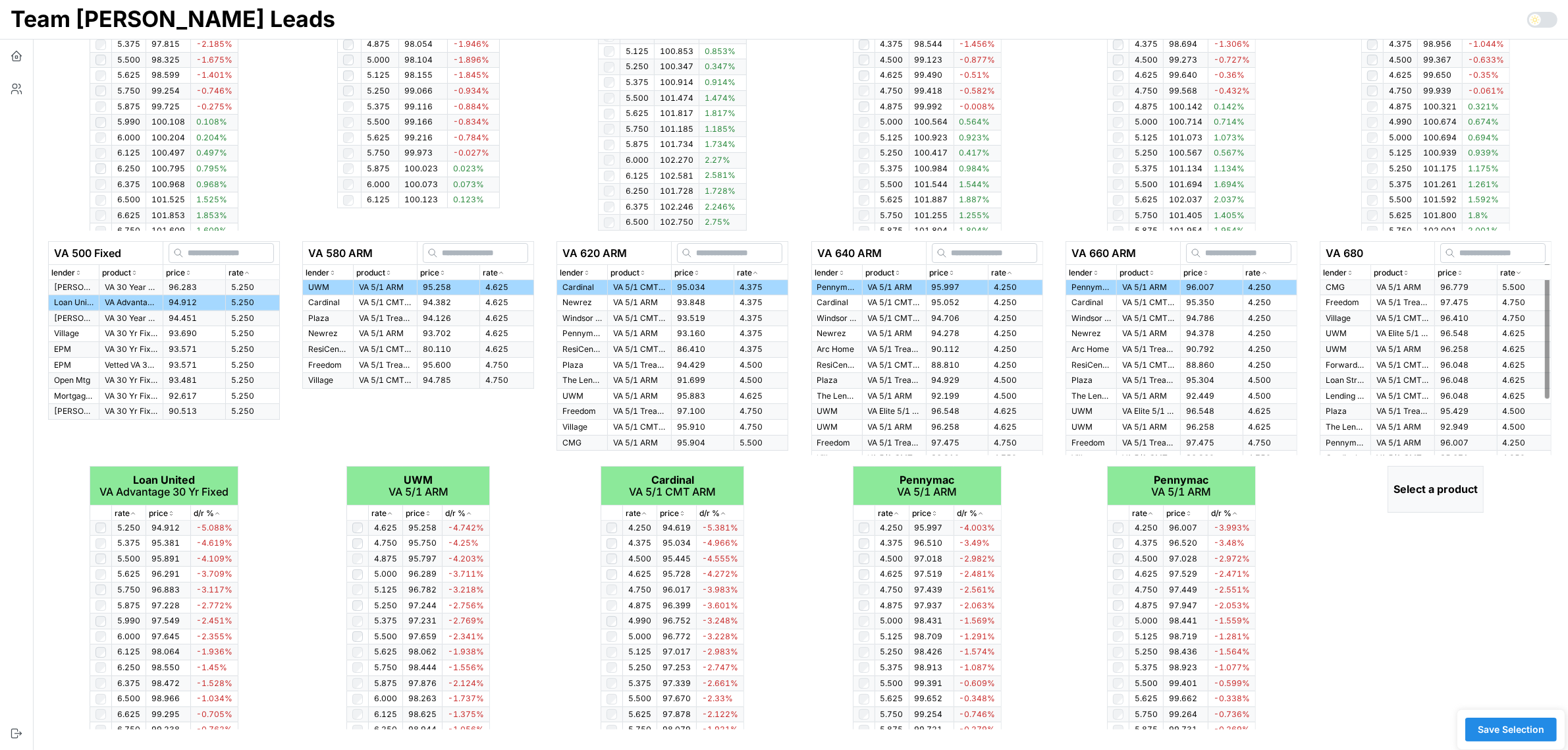
click at [1526, 271] on div "rate" at bounding box center [1524, 273] width 48 height 13
click at [1404, 293] on td "VA 5/1 ARM" at bounding box center [1403, 288] width 64 height 15
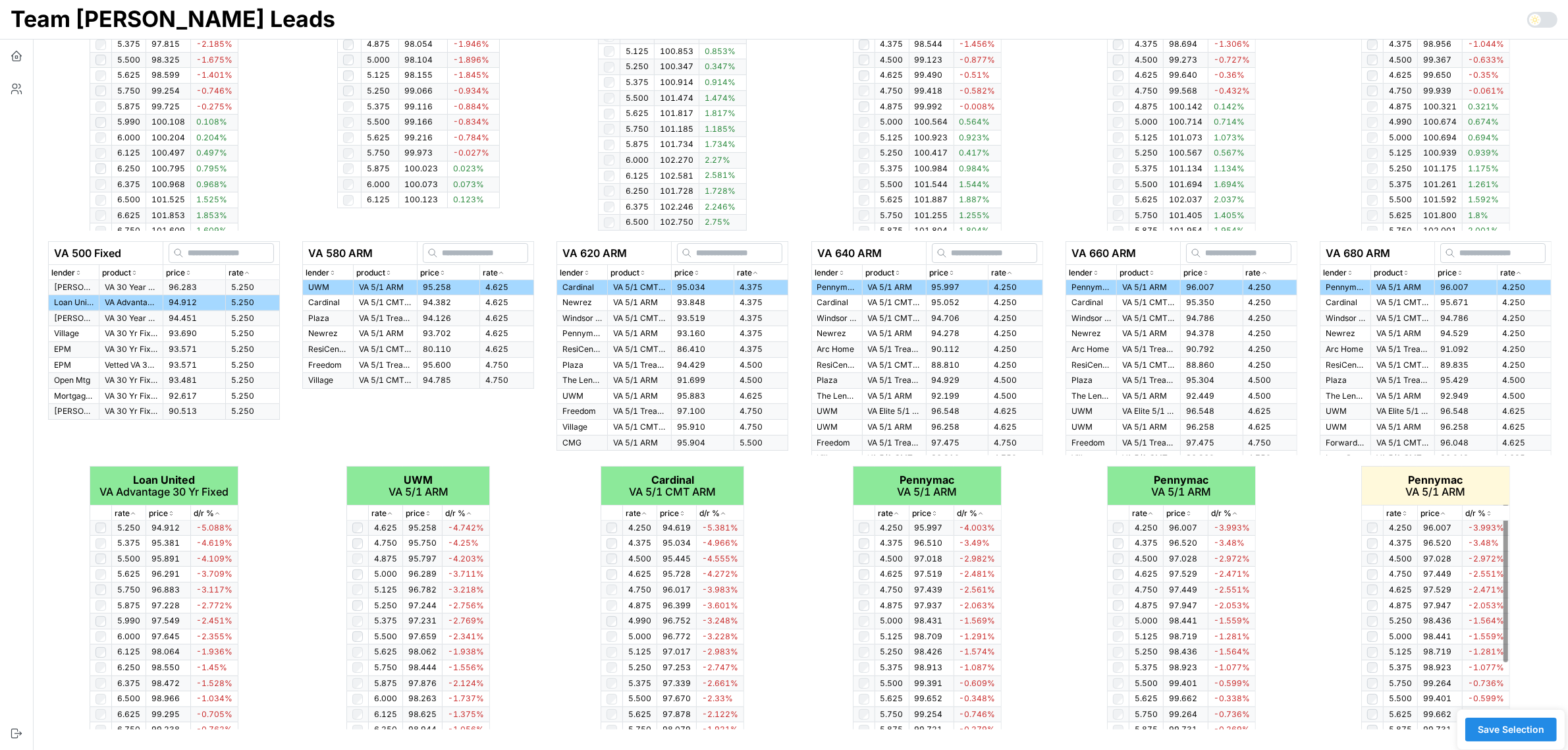
click at [1403, 507] on div "rate" at bounding box center [1400, 514] width 28 height 13
click at [1508, 728] on span "Save Selection" at bounding box center [1511, 729] width 66 height 22
click at [1519, 730] on span "Save Selection" at bounding box center [1511, 729] width 66 height 22
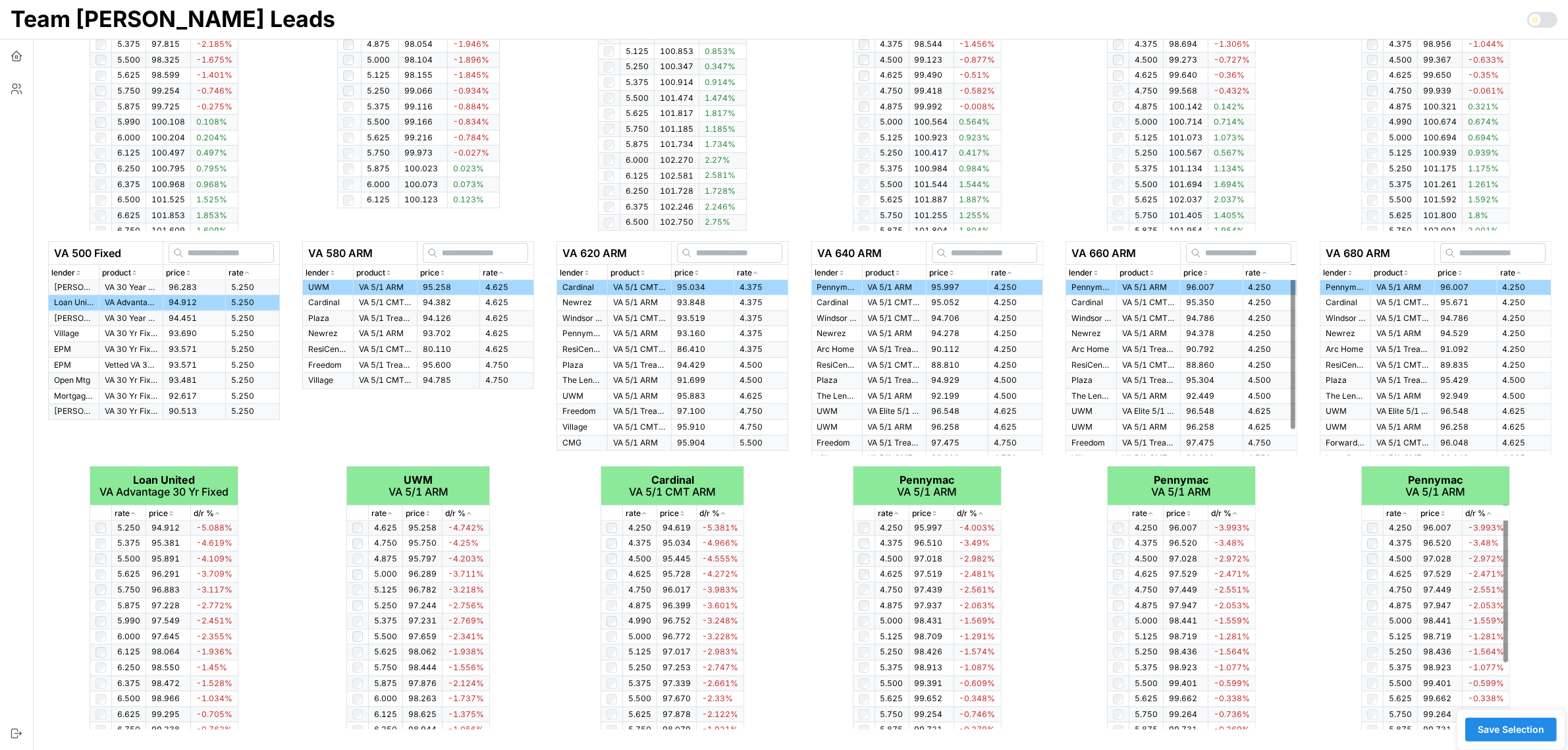
click at [1517, 722] on span "Save Selection" at bounding box center [1511, 729] width 66 height 22
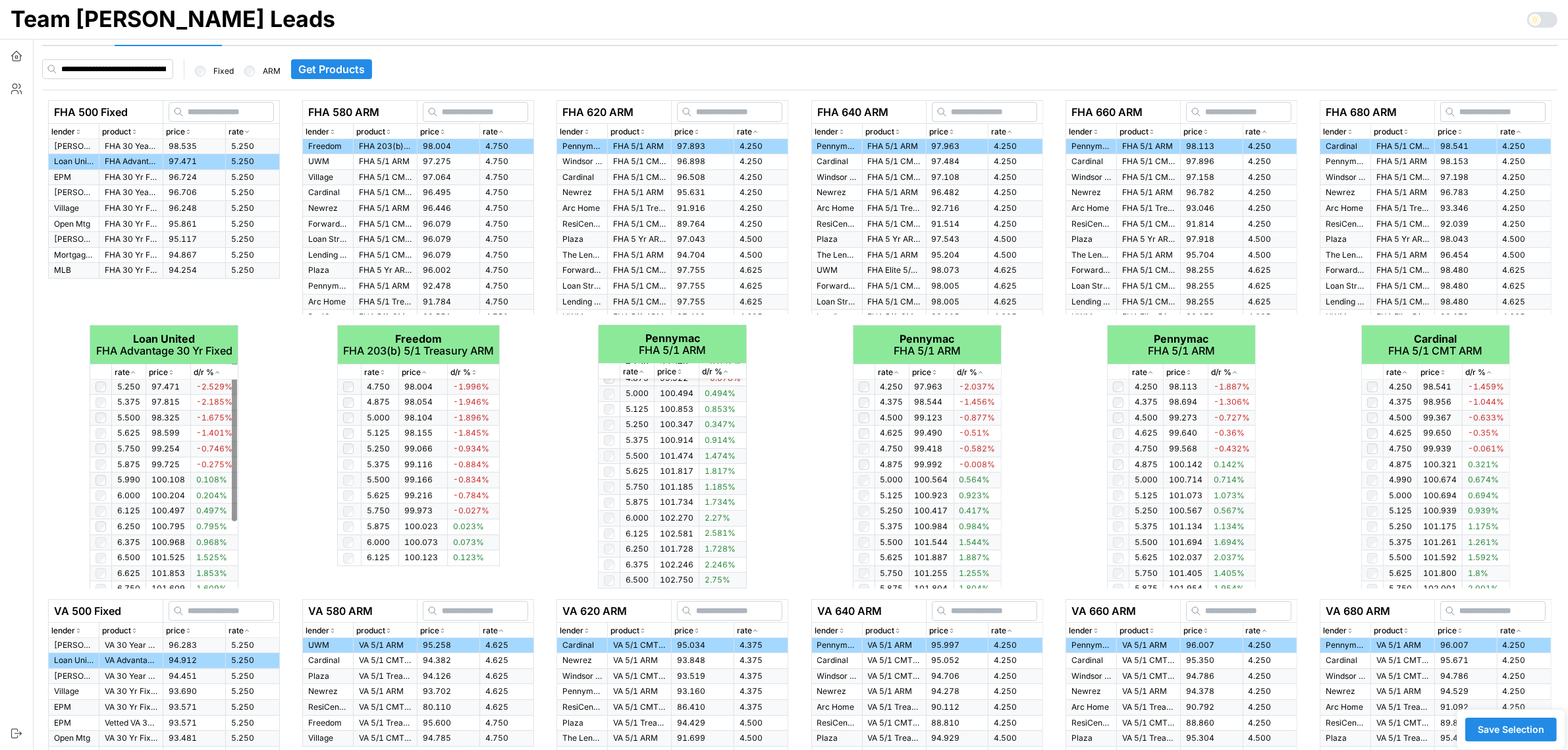
scroll to position [0, 0]
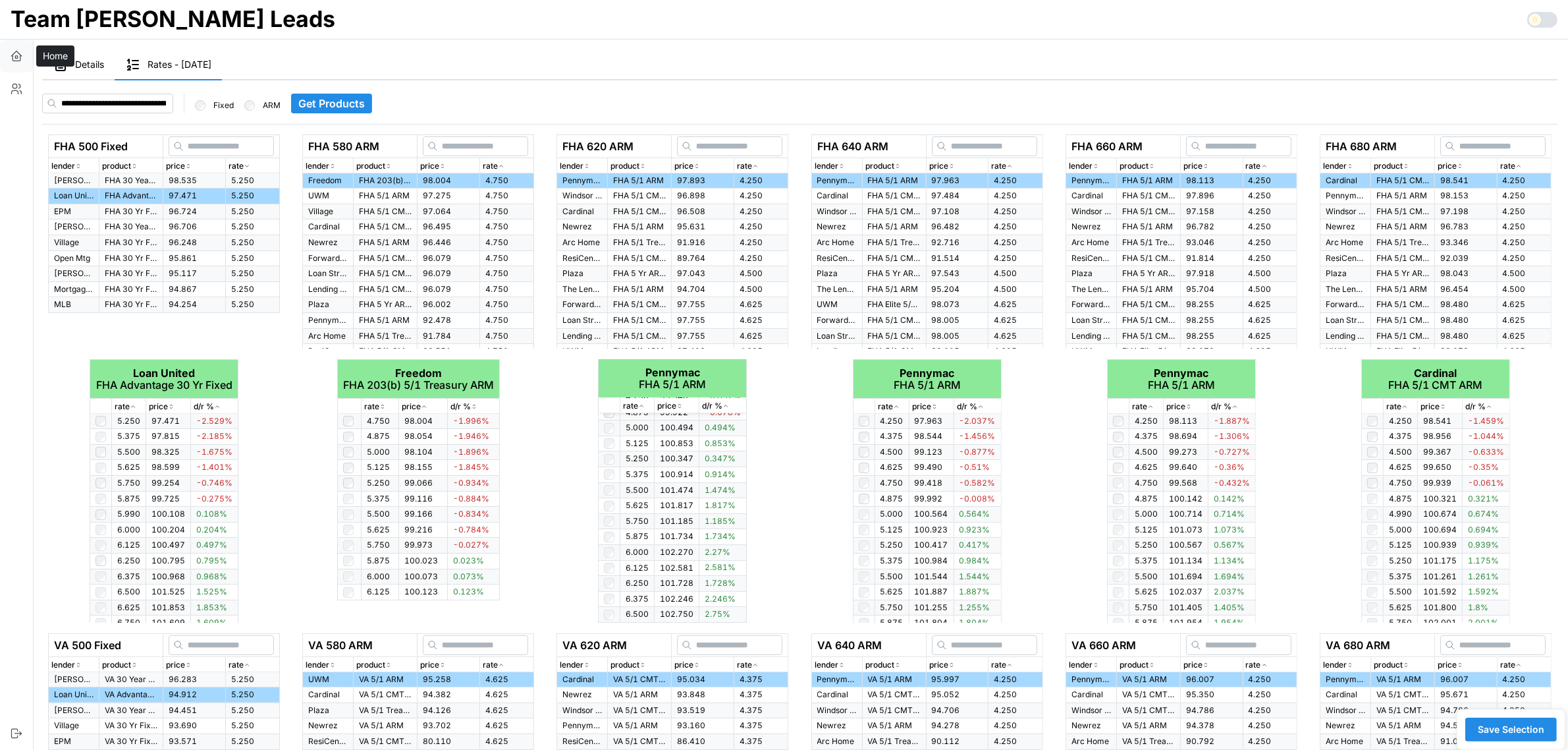
click at [10, 54] on icon "button" at bounding box center [17, 56] width 13 height 13
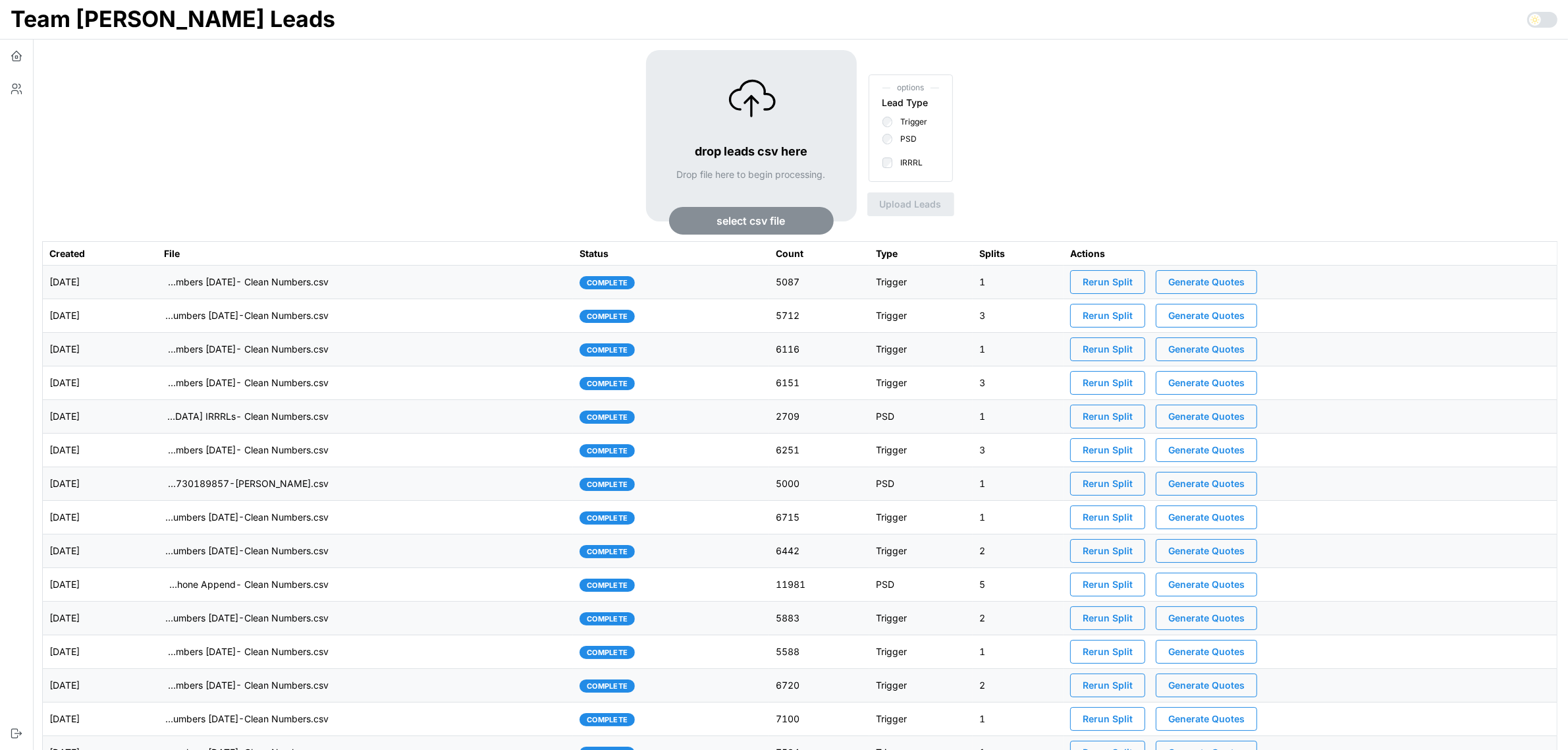
click at [468, 290] on td "imports/[PERSON_NAME]/1756317778868-TU Master List With Numbers [DATE]- Clean N…" at bounding box center [365, 282] width 416 height 34
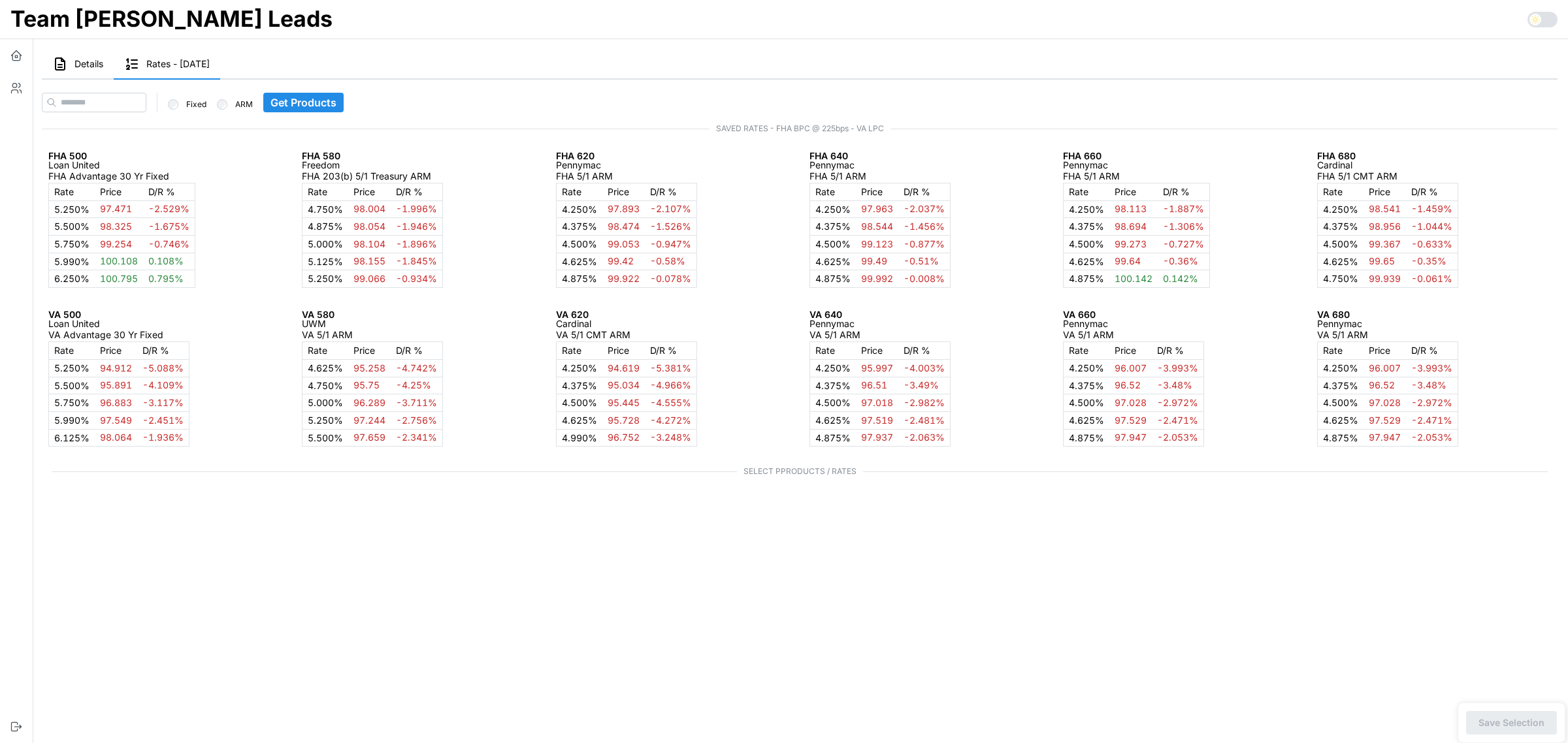
click at [77, 60] on span "Details" at bounding box center [89, 64] width 29 height 9
